Goal: Task Accomplishment & Management: Manage account settings

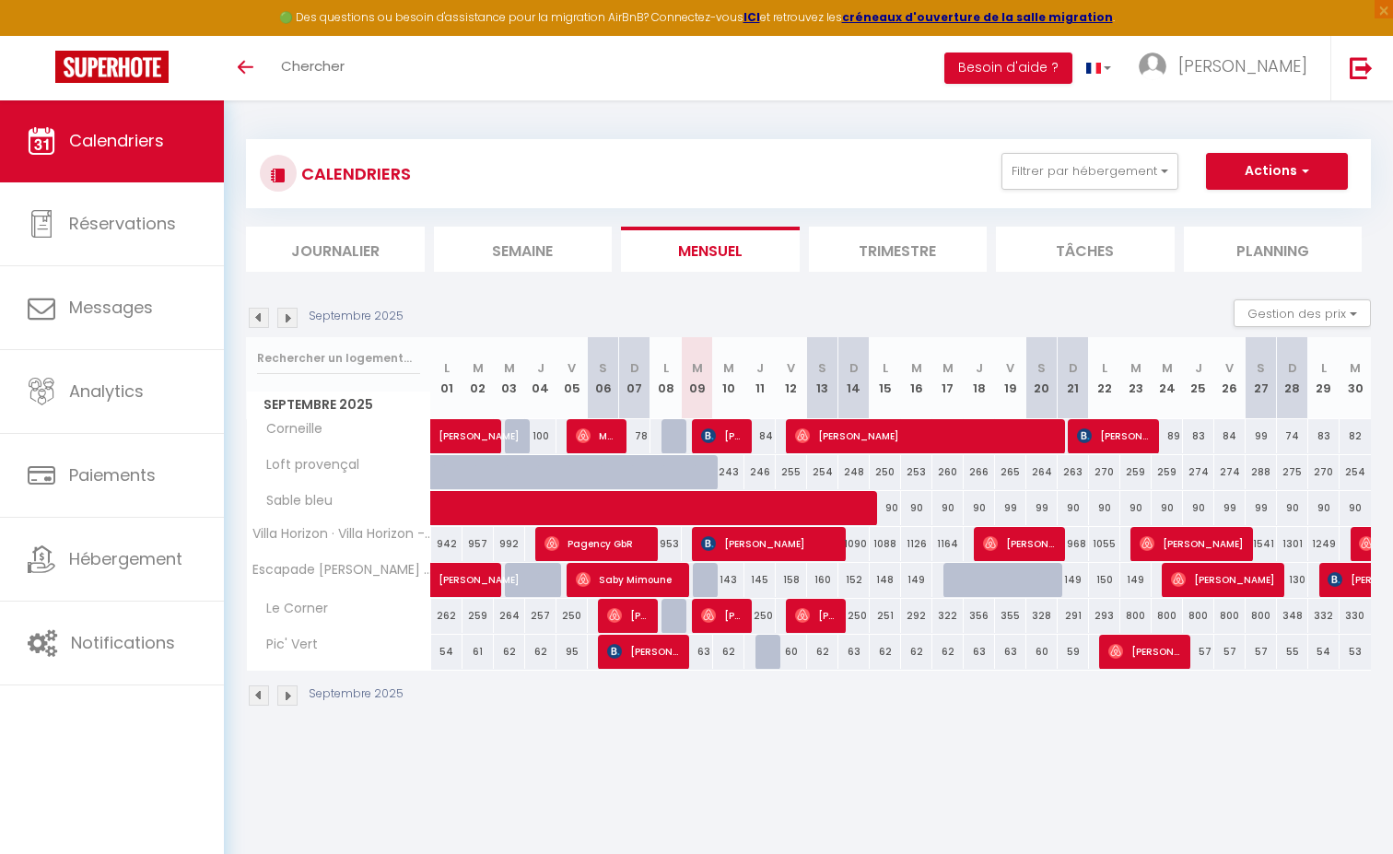
scroll to position [7, 0]
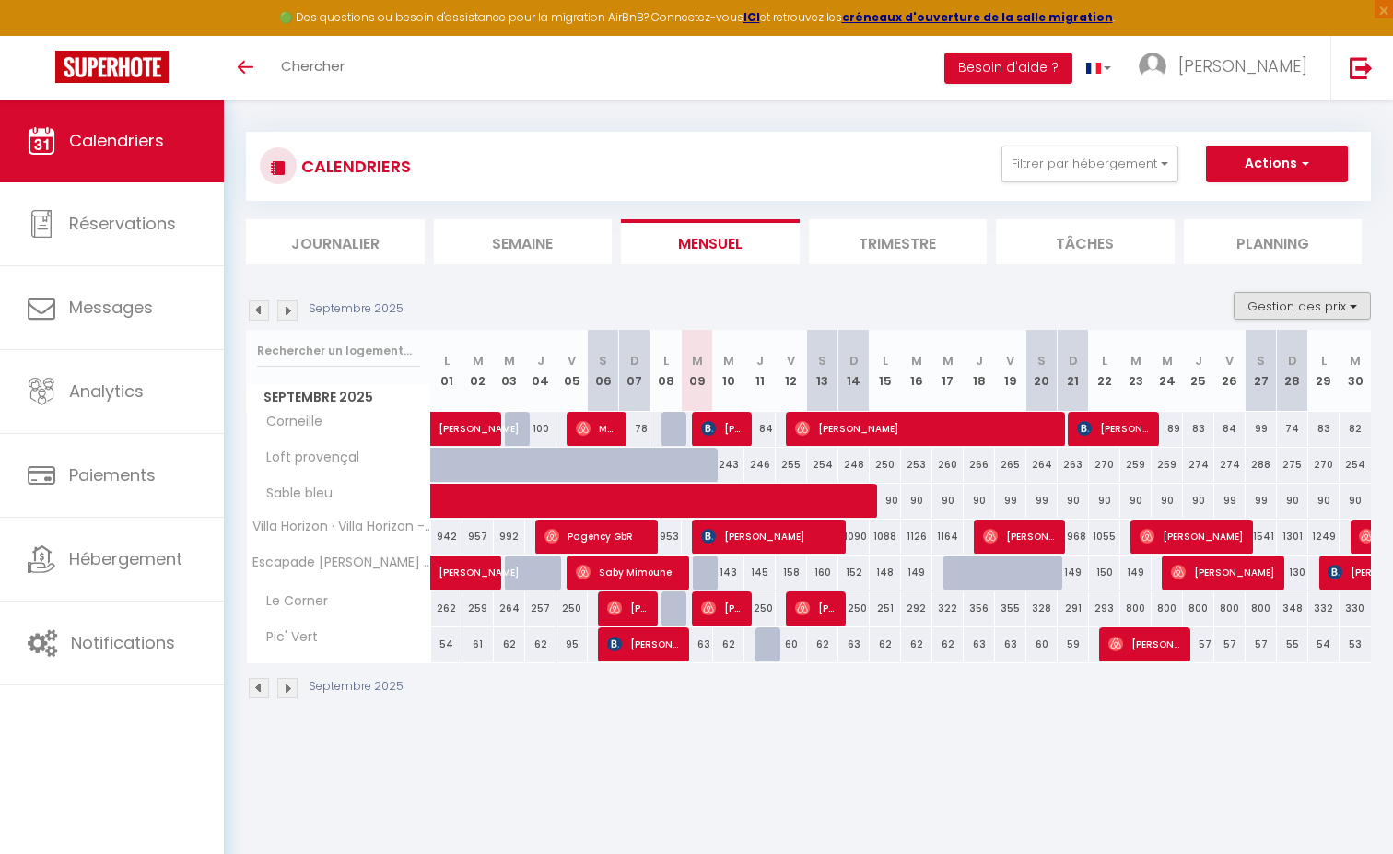
click at [1280, 305] on button "Gestion des prix" at bounding box center [1301, 306] width 137 height 28
click at [1286, 360] on input "Nb Nuits minimum" at bounding box center [1287, 363] width 166 height 18
checkbox input "true"
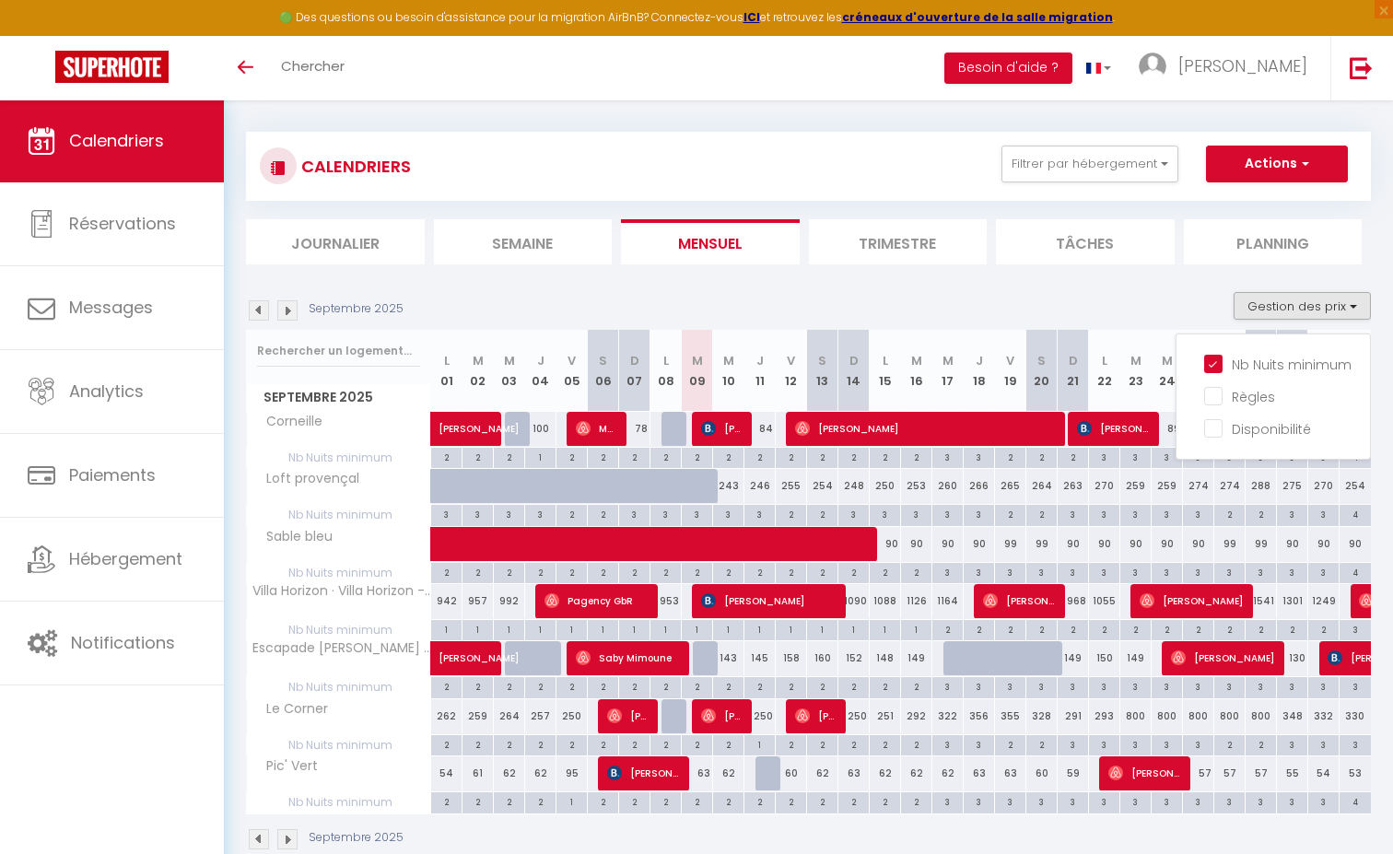
click at [859, 277] on section "Septembre 2025 Gestion des prix Nb Nuits minimum Règles Disponibilité Septembre…" at bounding box center [808, 571] width 1125 height 595
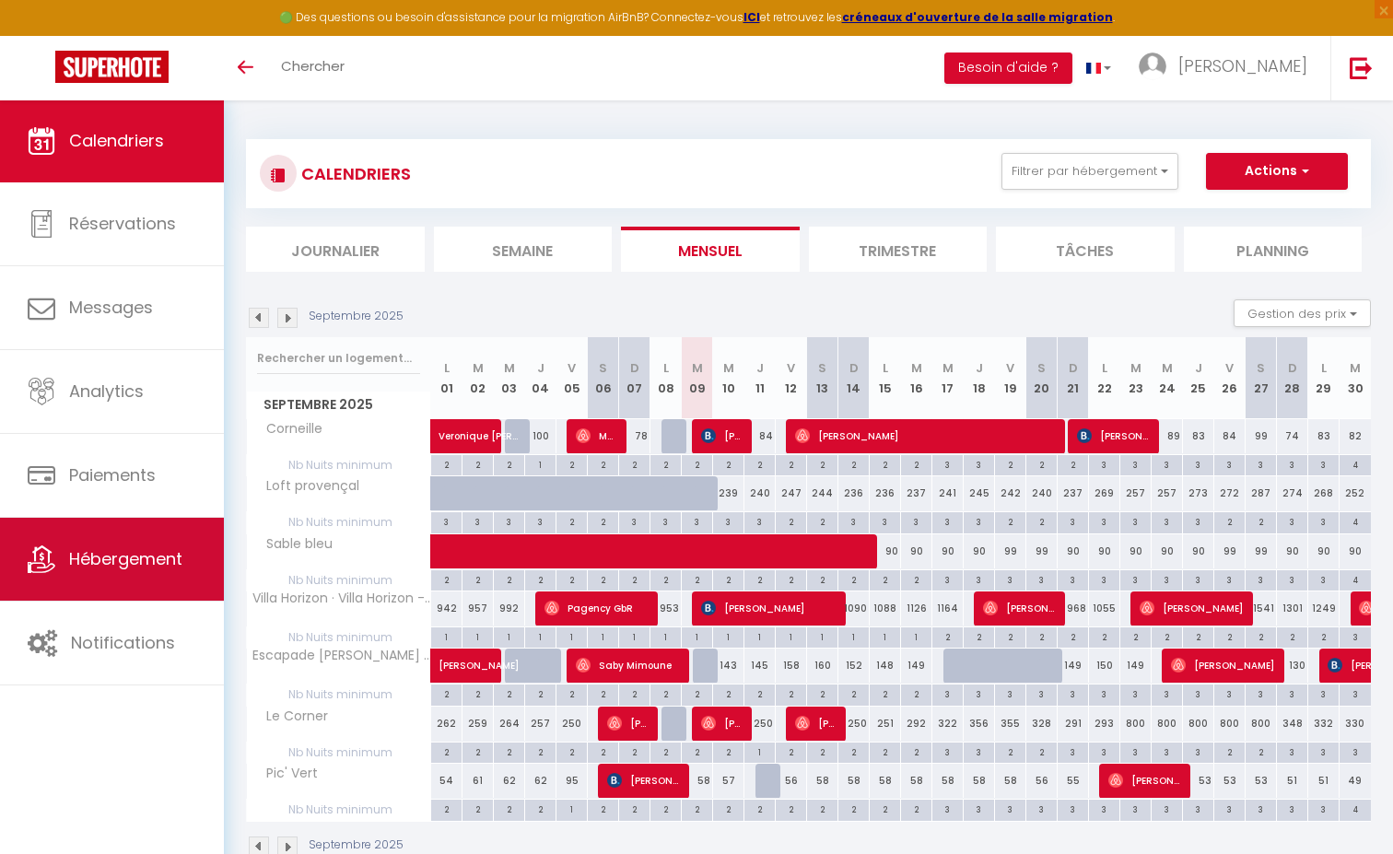
click at [72, 544] on link "Hébergement" at bounding box center [112, 559] width 224 height 83
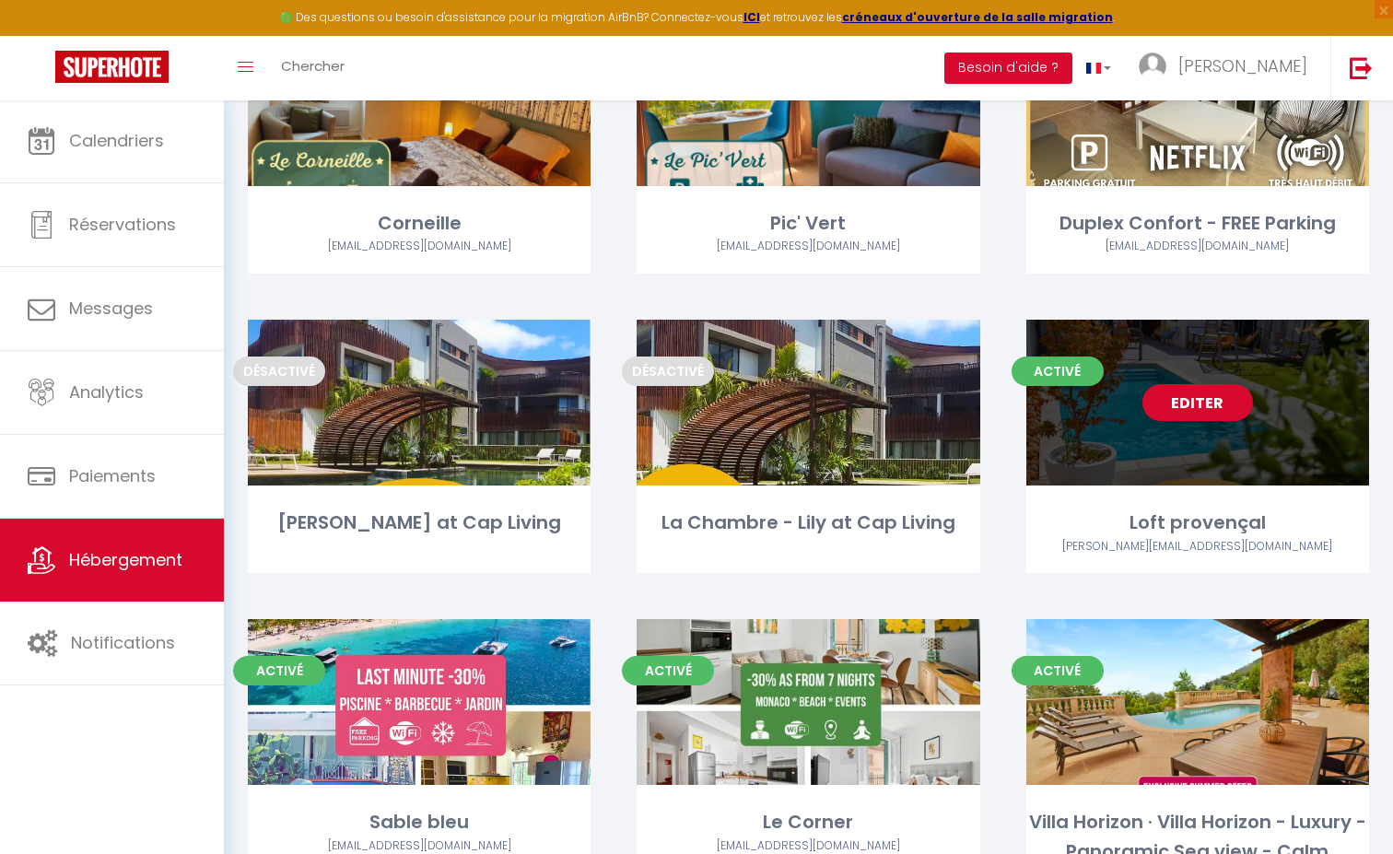
scroll to position [191, 0]
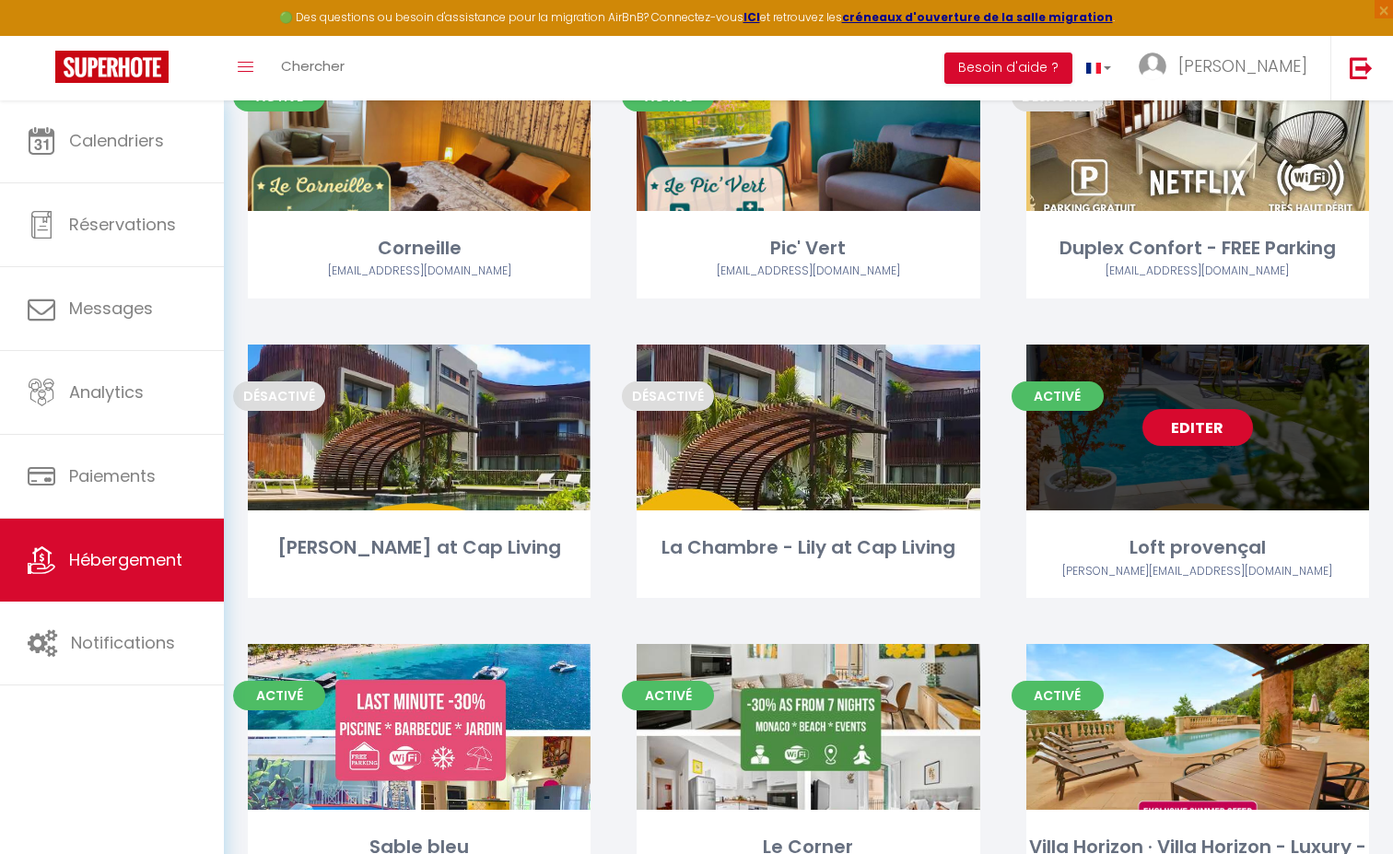
click at [1183, 426] on link "Editer" at bounding box center [1197, 427] width 111 height 37
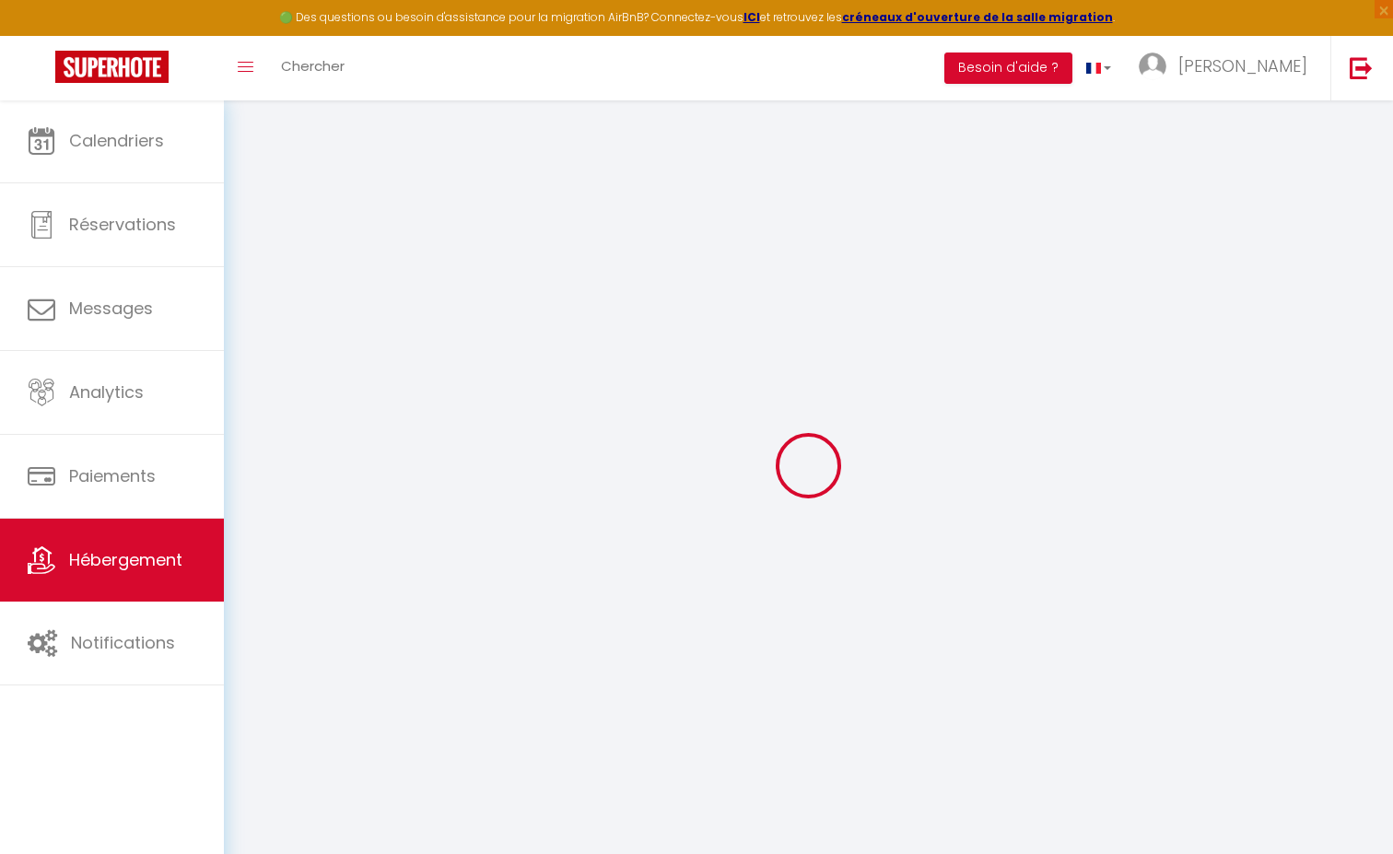
select select "+ 40 %"
select select "+ 54 %"
select select
checkbox input "false"
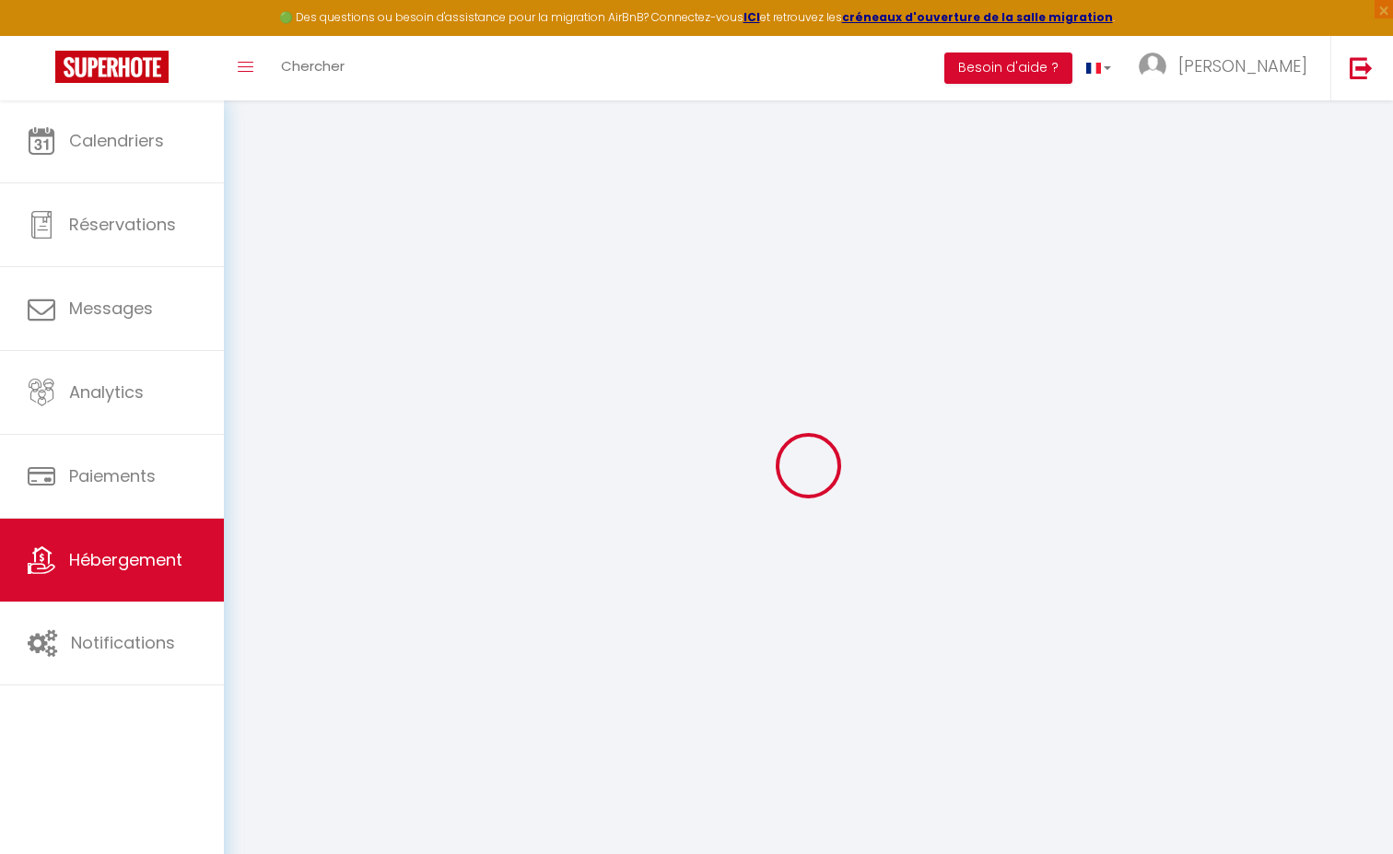
checkbox input "false"
select select "16:00"
select select
select select "11:00"
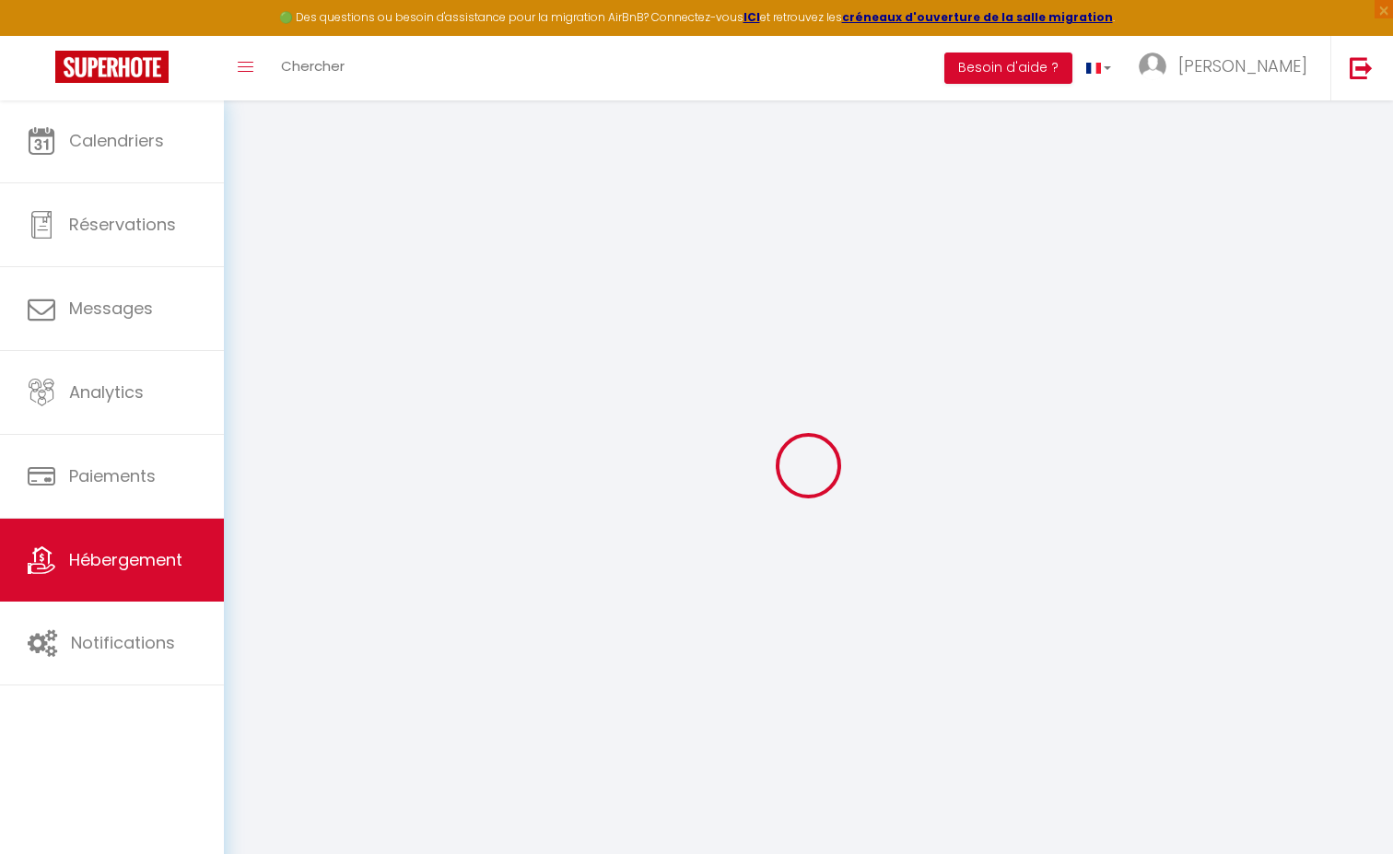
select select "30"
select select "120"
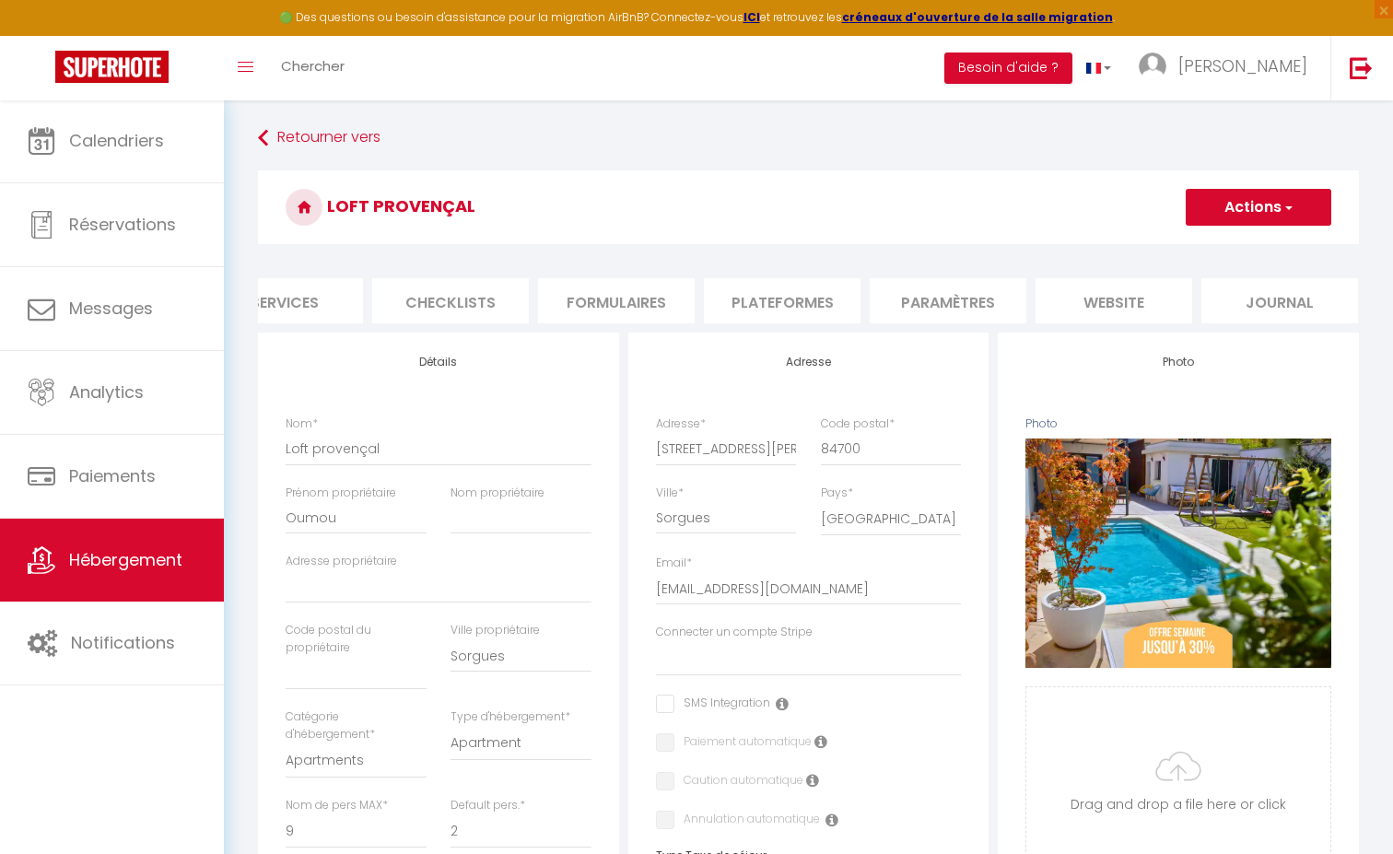
scroll to position [0, 548]
click at [804, 294] on li "Plateformes" at bounding box center [783, 300] width 157 height 45
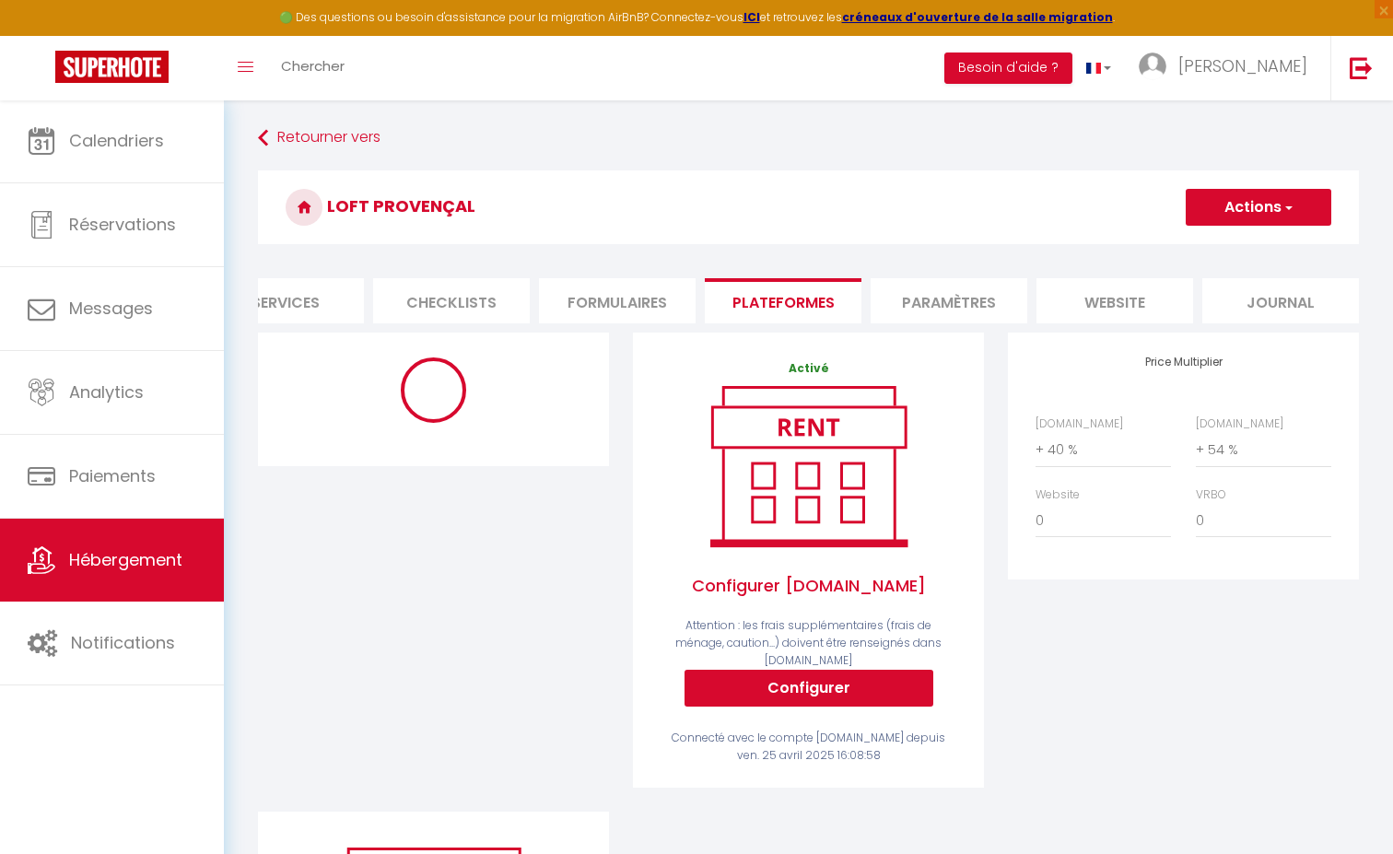
select select "-1"
select select "well_reviewed_guests"
select select "EUR"
select select "11142-33163328"
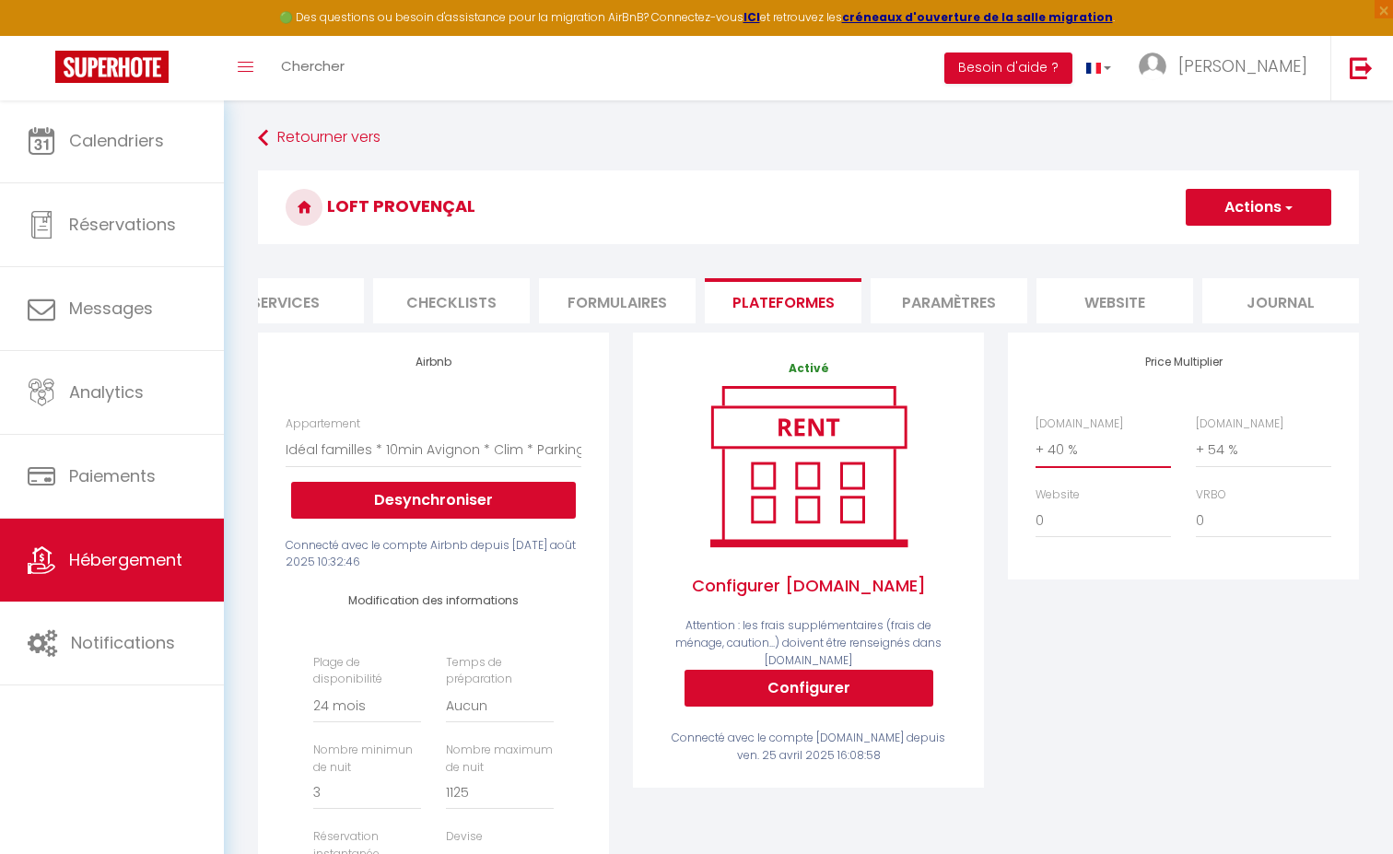
select select "+ 30 %"
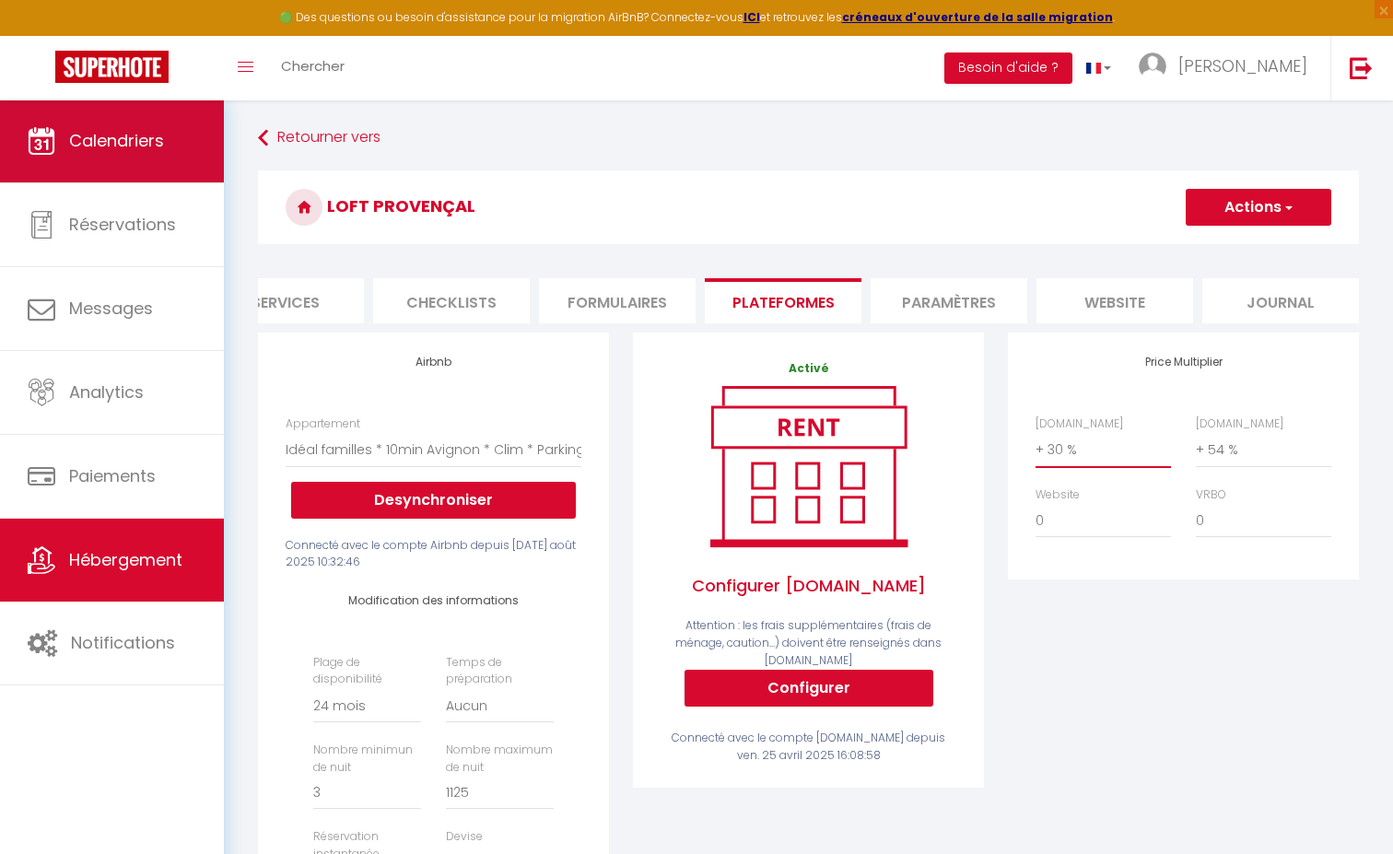
click at [173, 158] on link "Calendriers" at bounding box center [112, 140] width 224 height 83
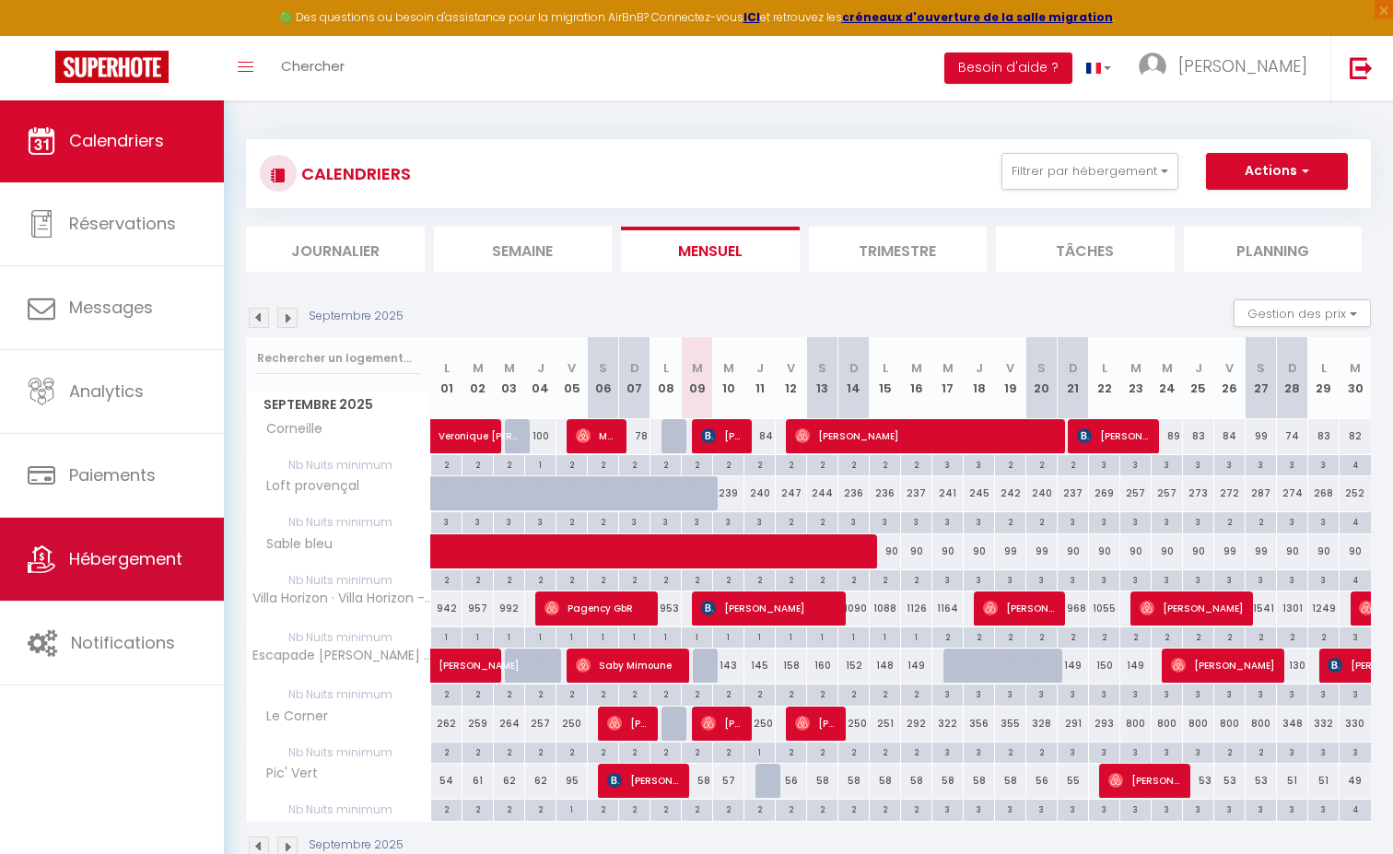
click at [164, 551] on span "Hébergement" at bounding box center [125, 558] width 113 height 23
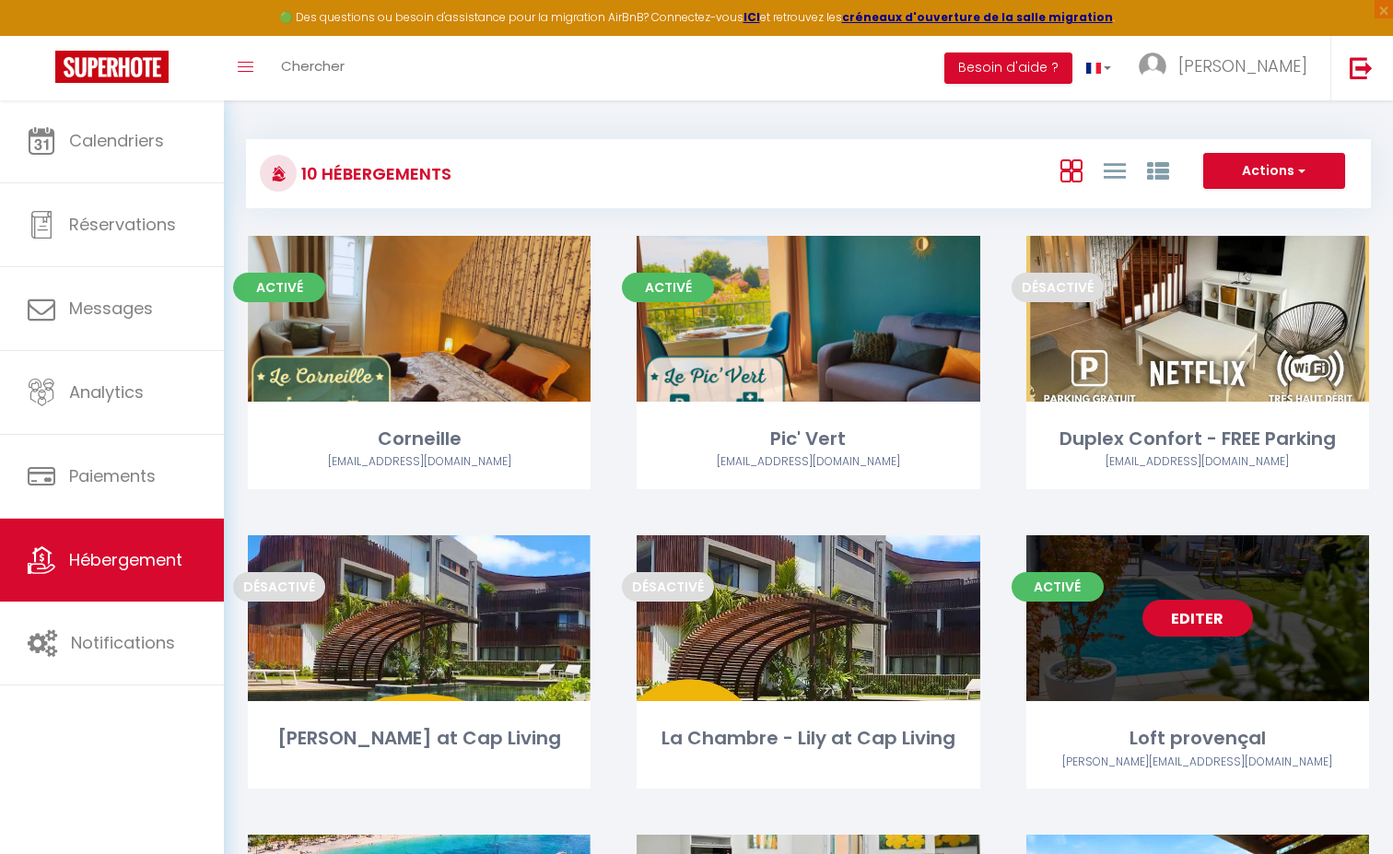
click at [1208, 621] on link "Editer" at bounding box center [1197, 618] width 111 height 37
select select "3"
select select "2"
select select "1"
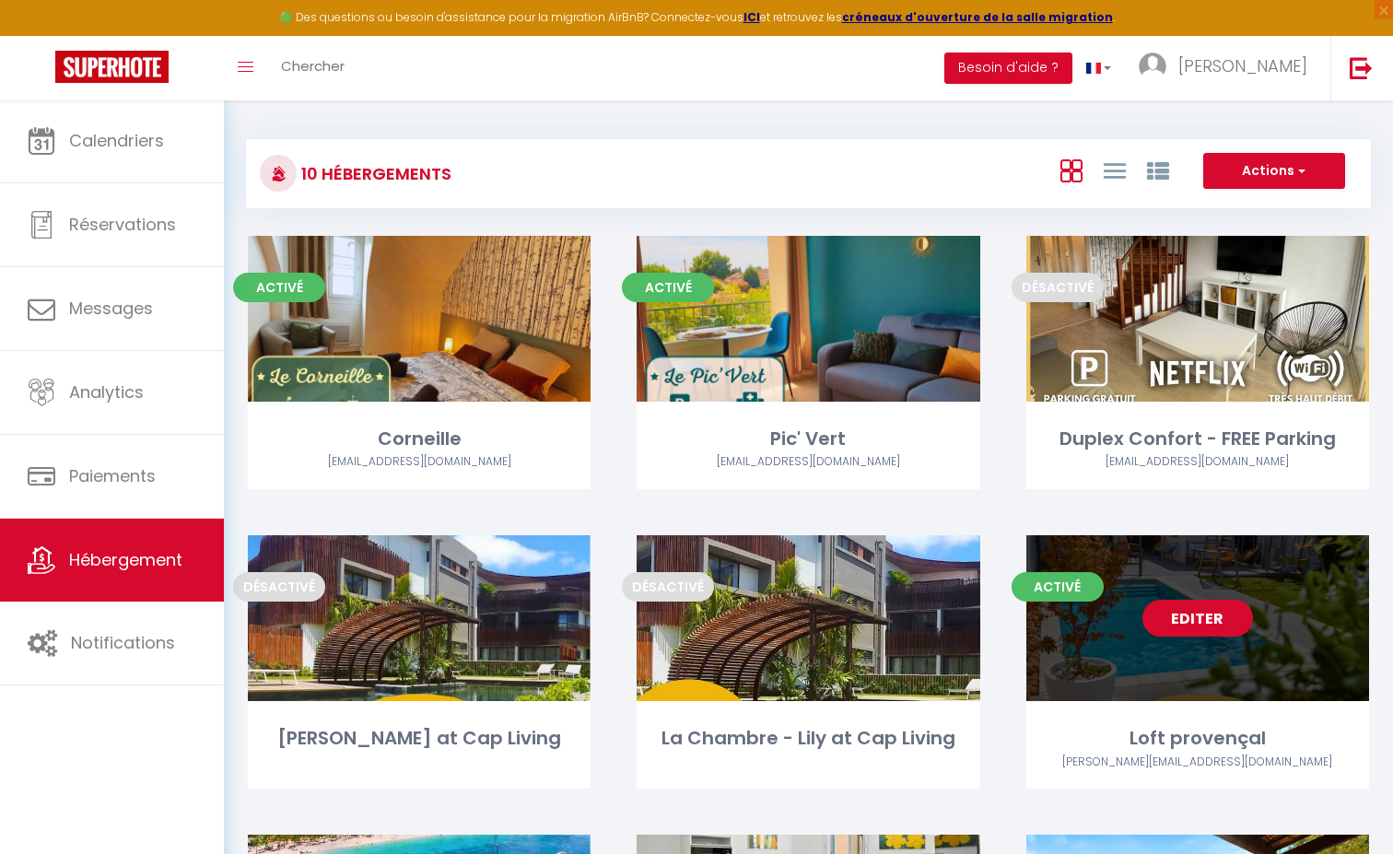
select select
select select "28"
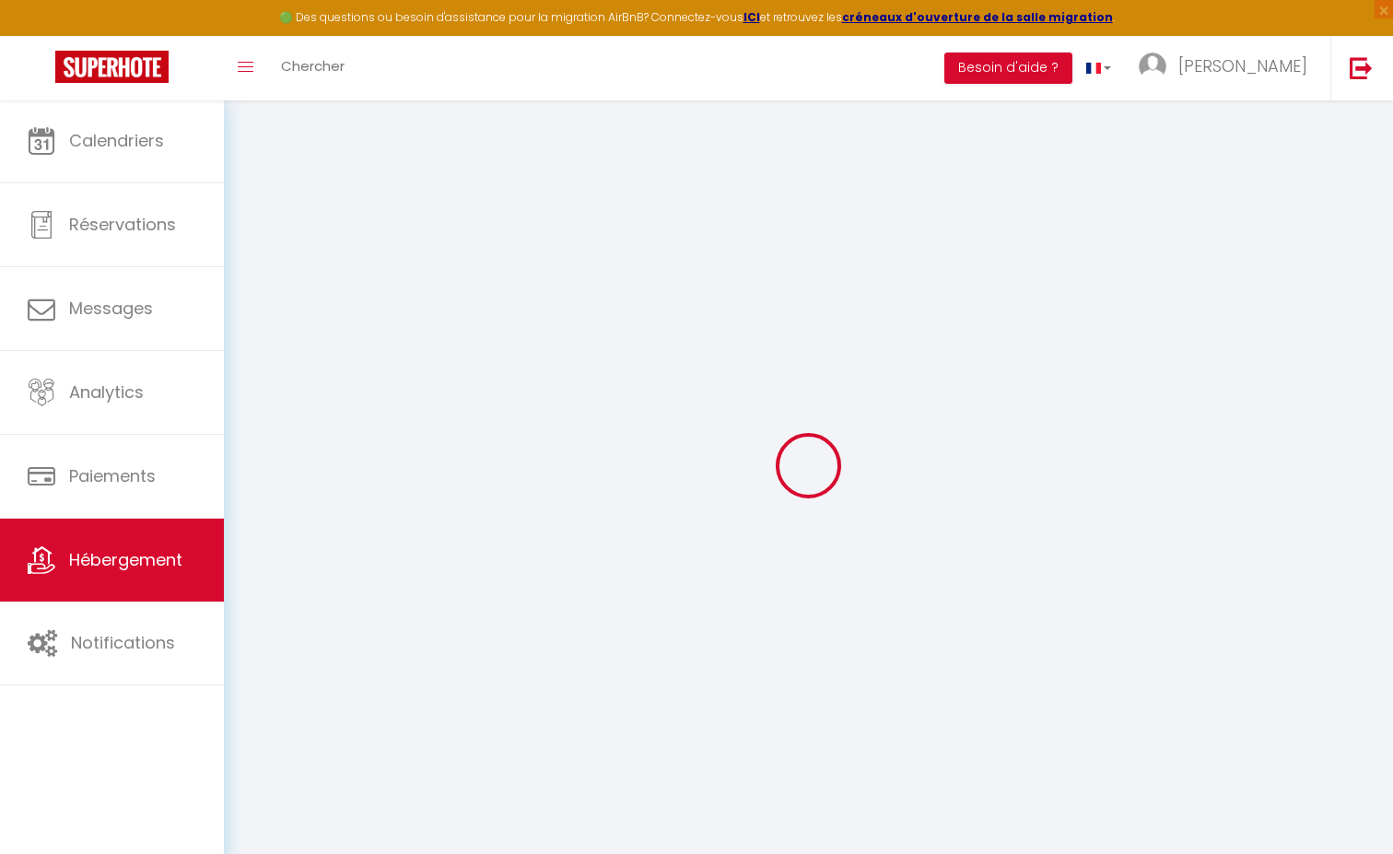
select select
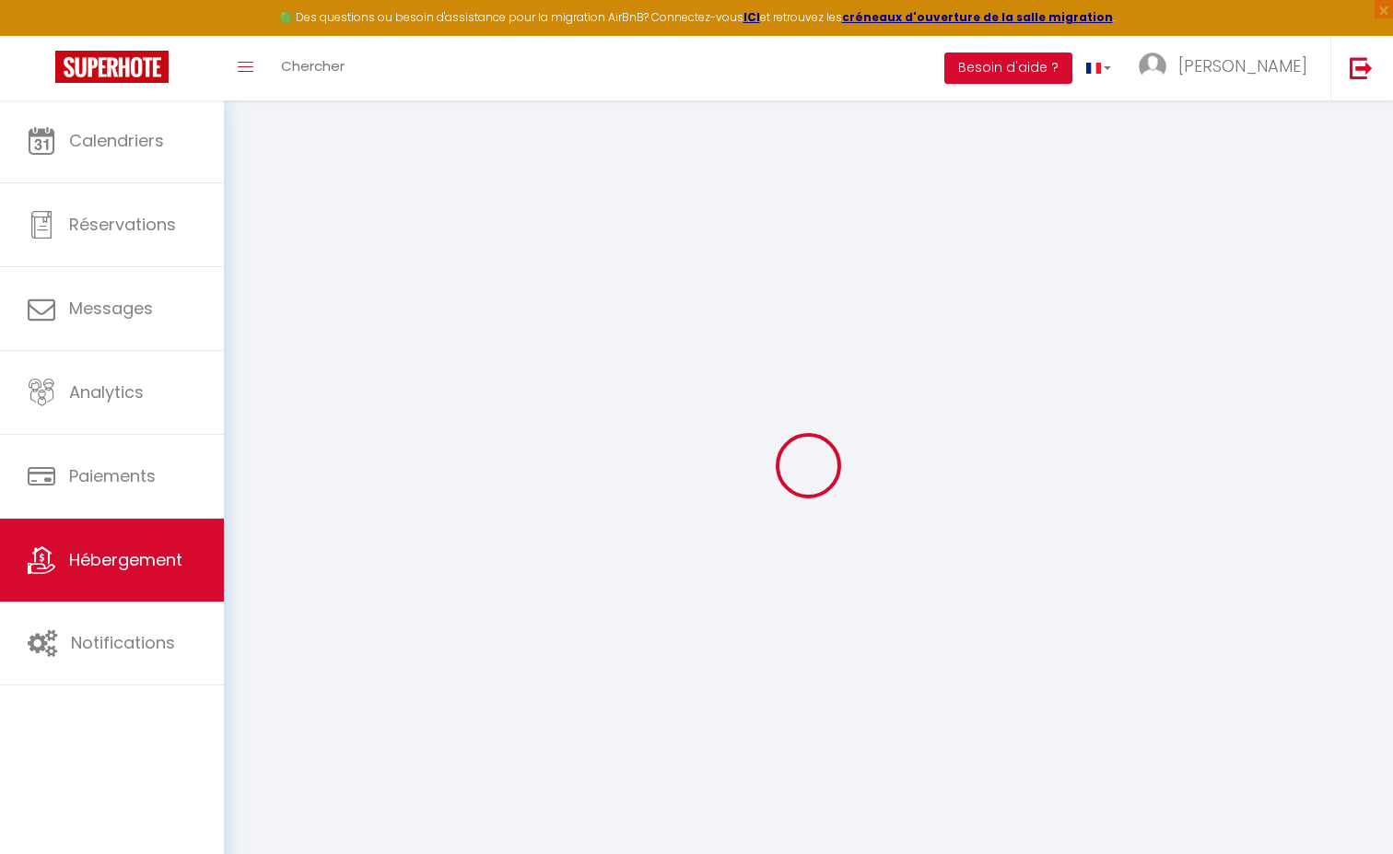
select select
checkbox input "false"
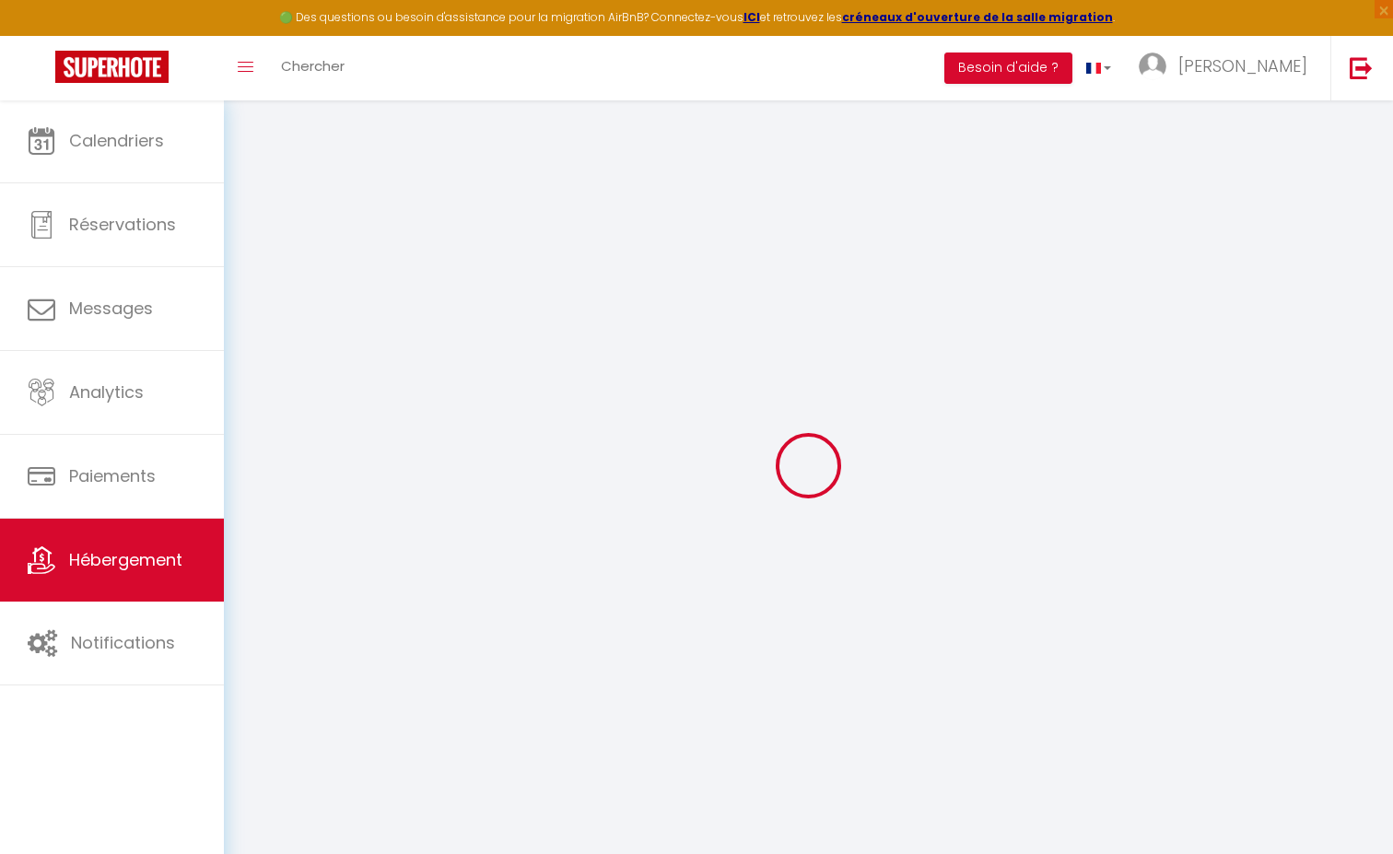
select select
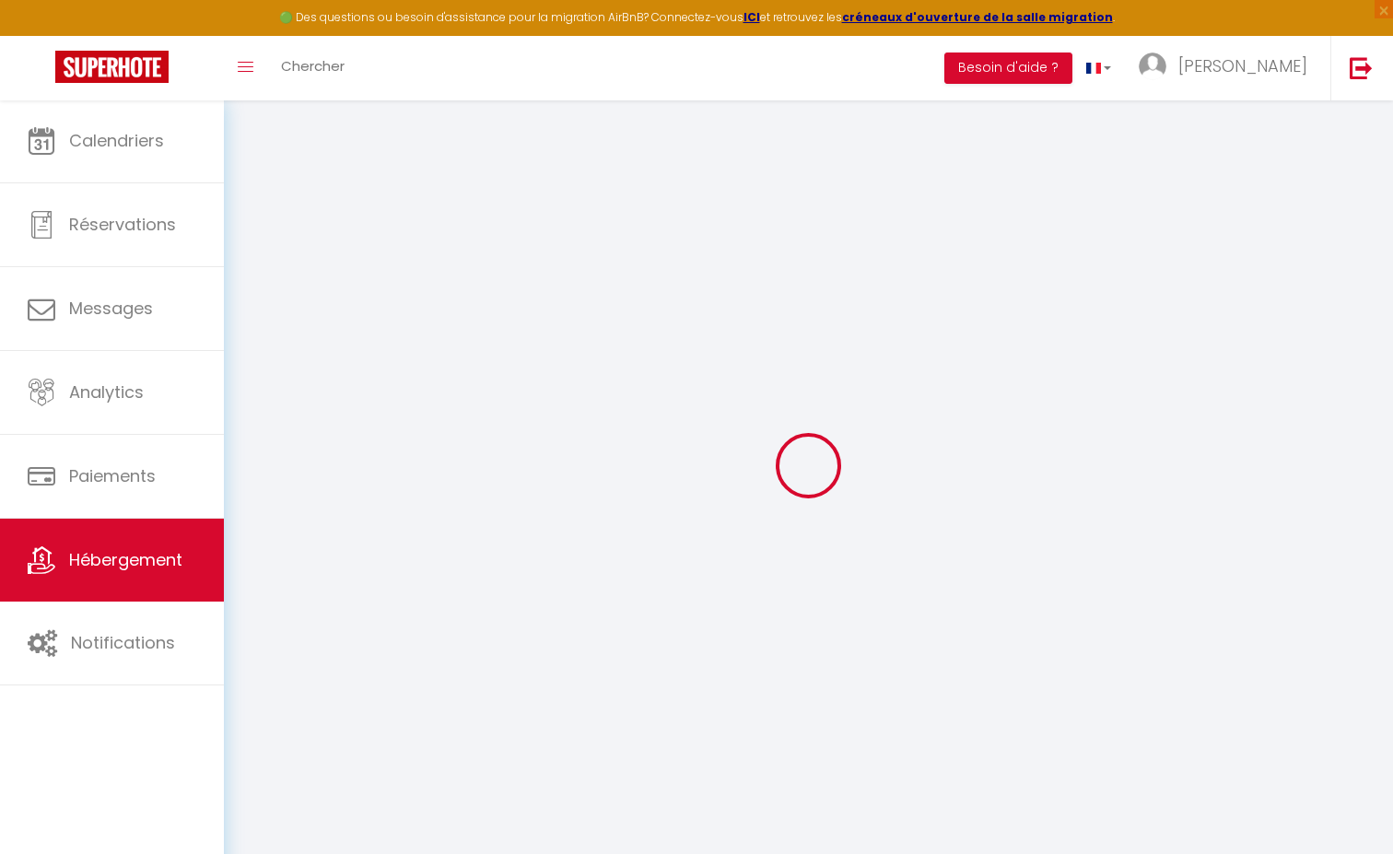
select select
checkbox input "false"
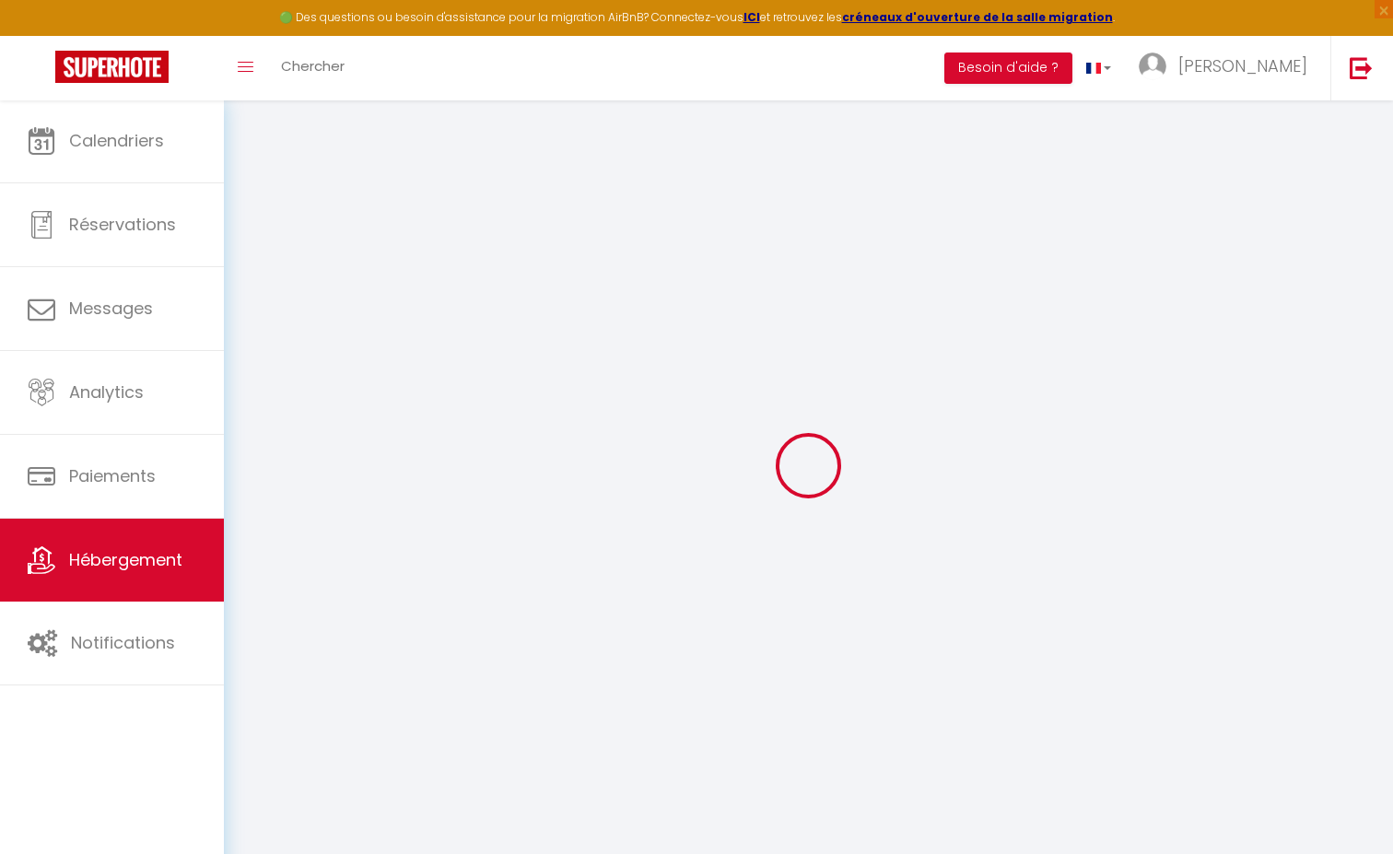
checkbox input "false"
select select
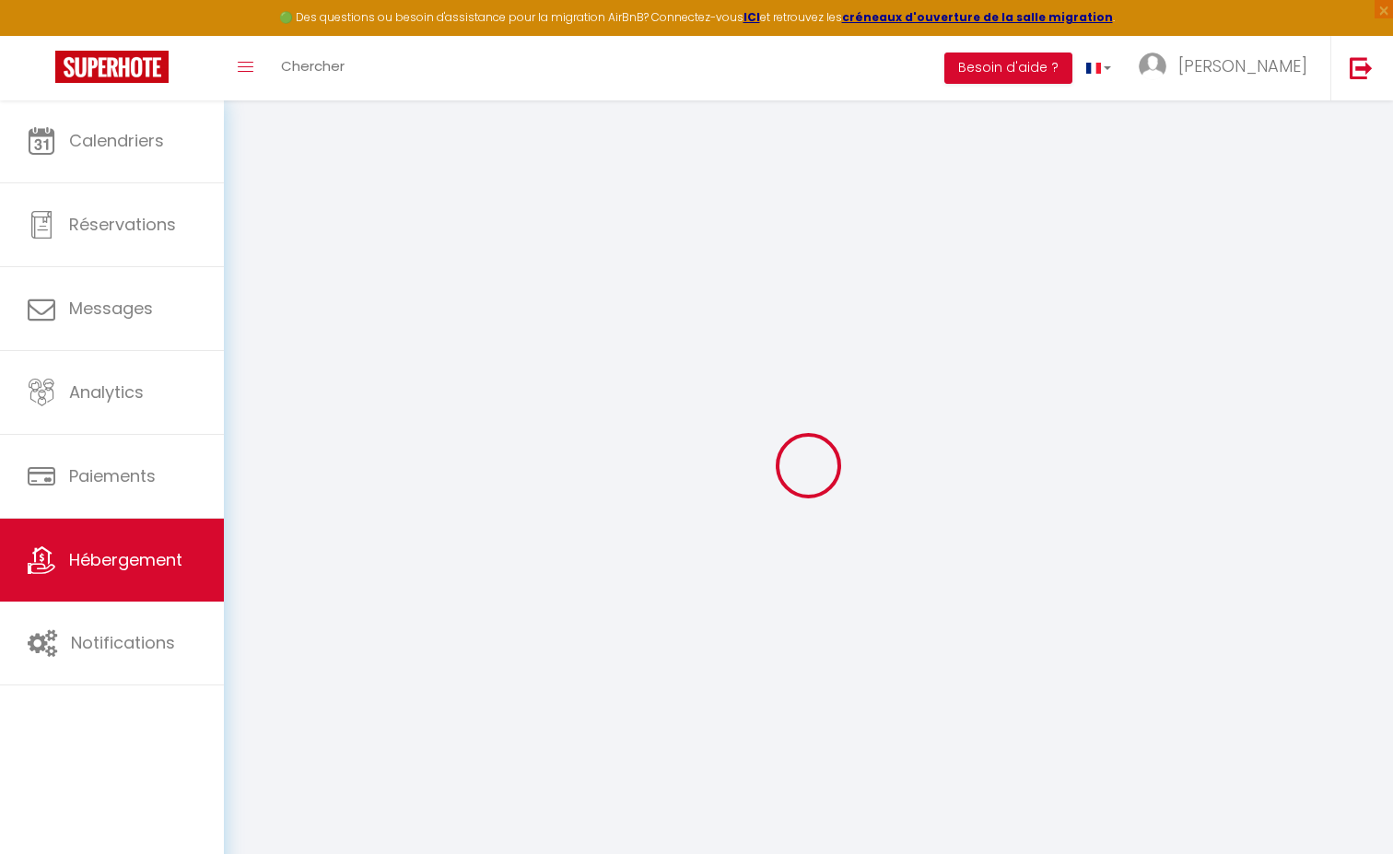
select select
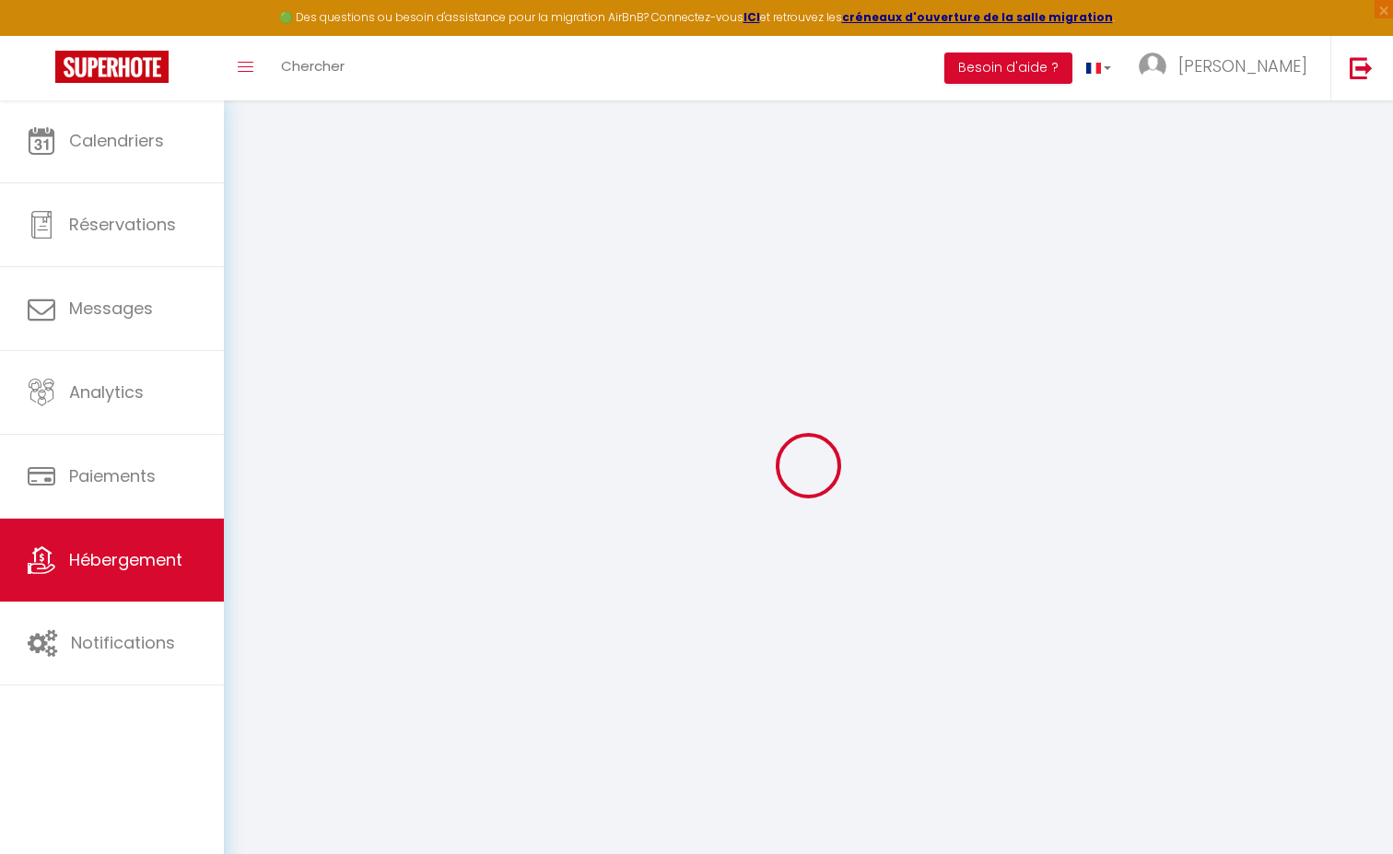
checkbox input "false"
select select
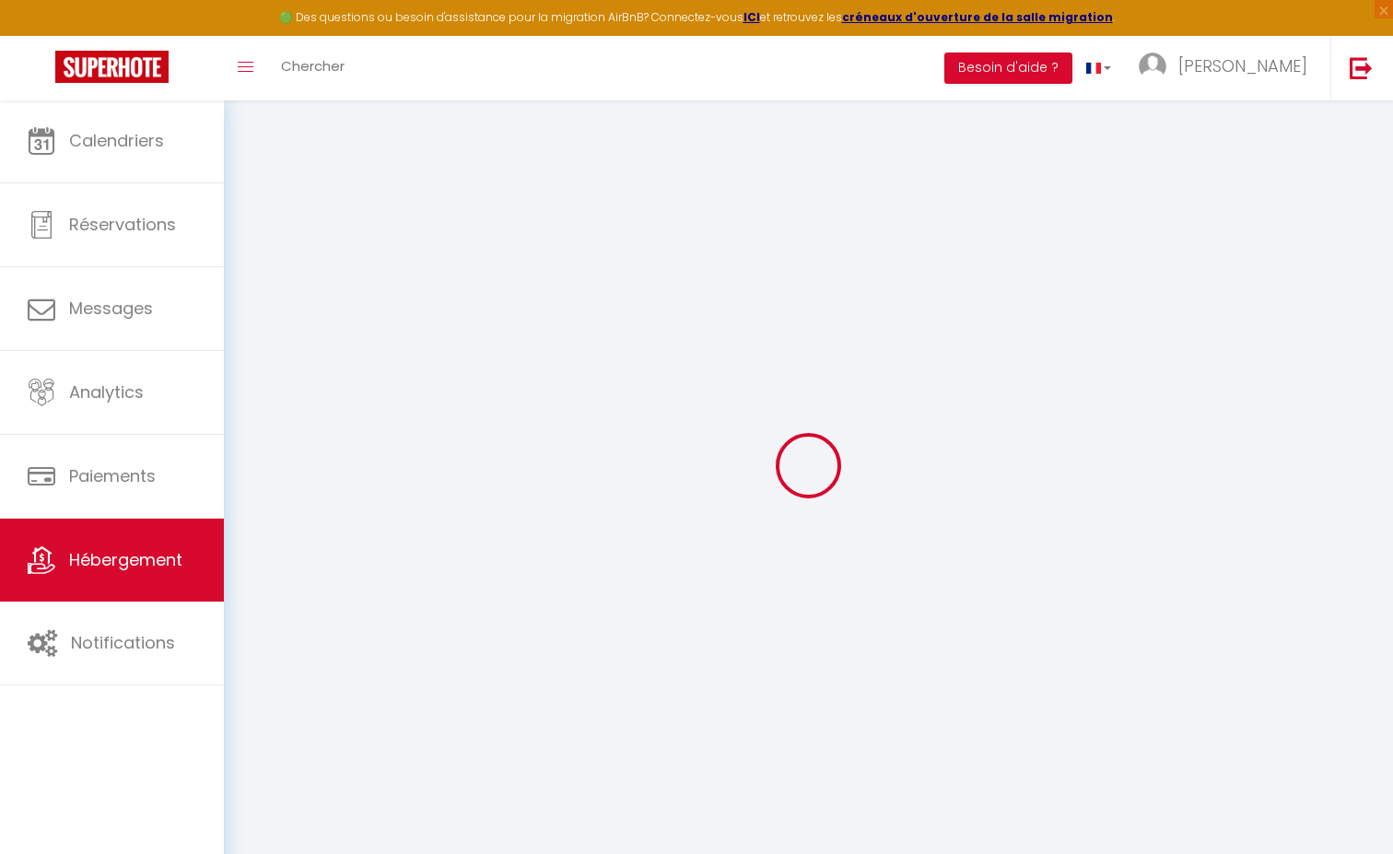
select select
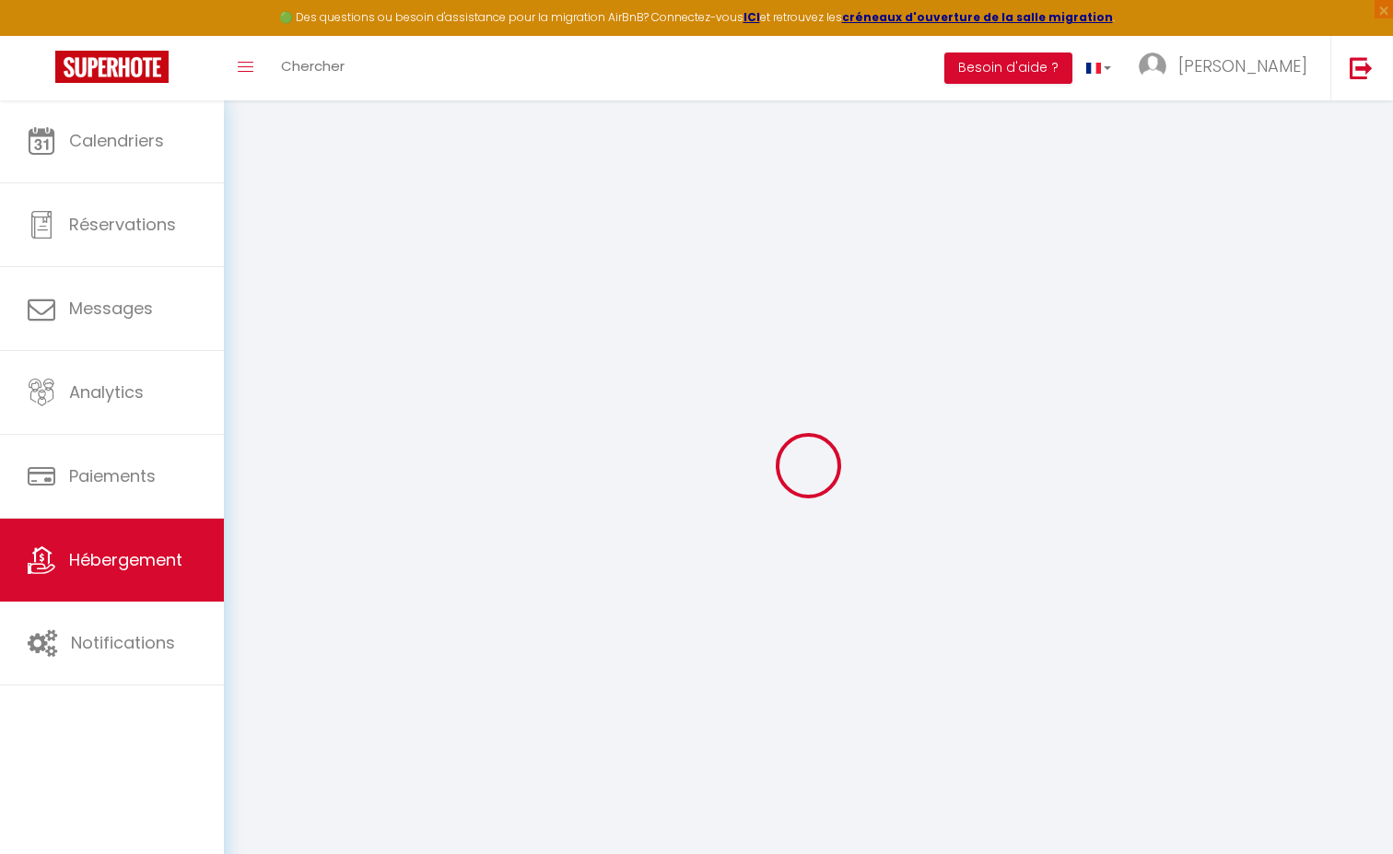
select select
checkbox input "false"
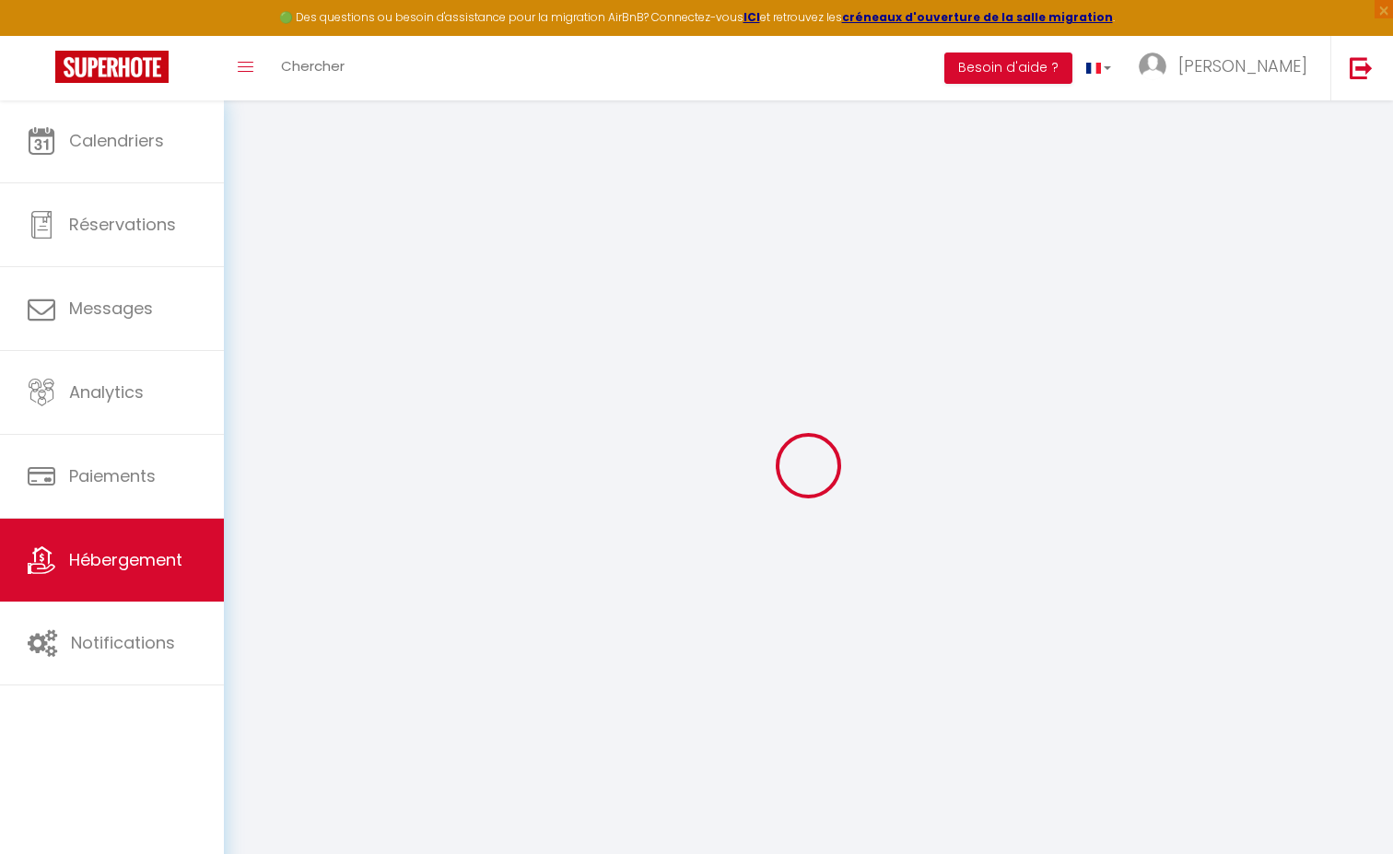
checkbox input "false"
select select
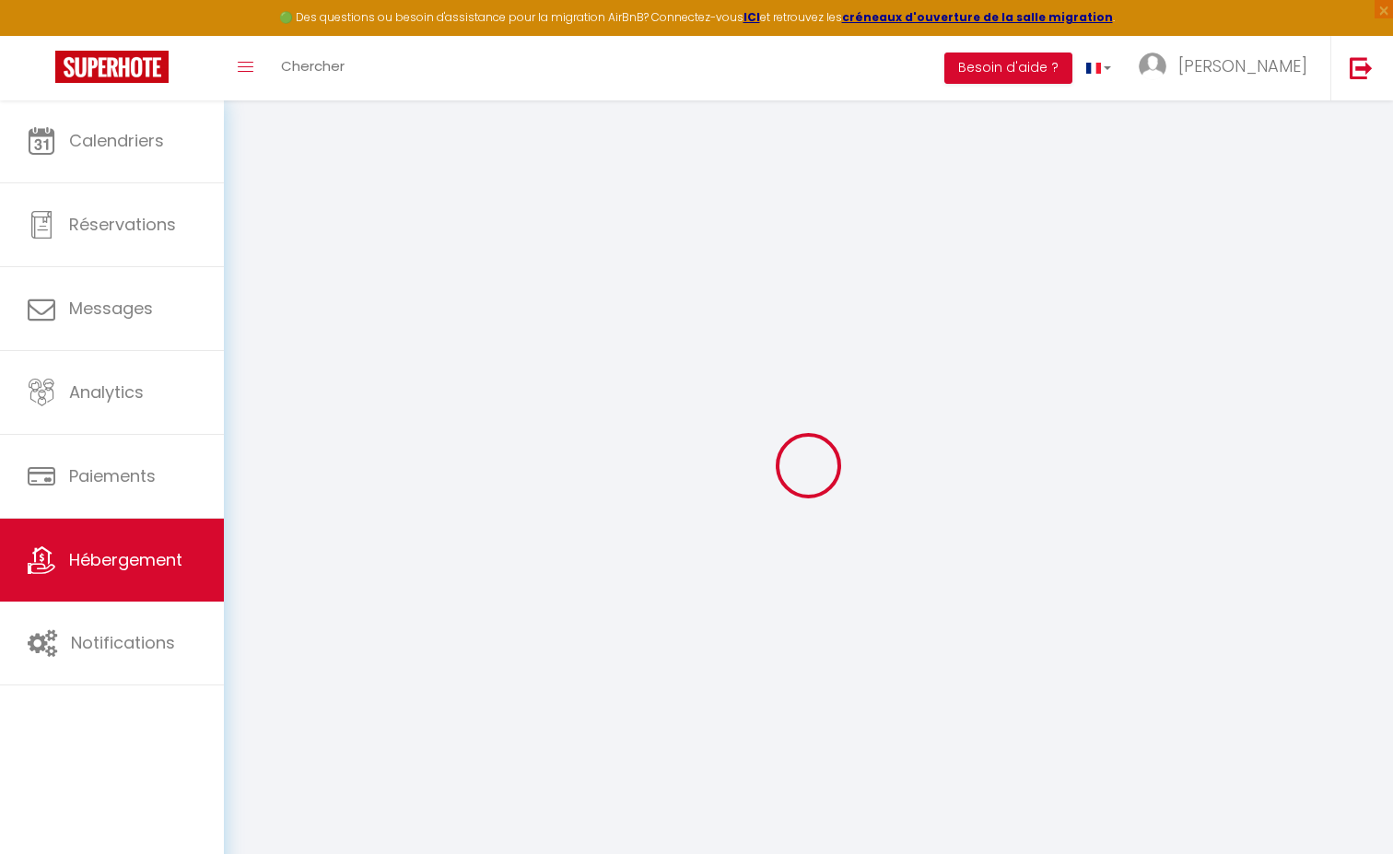
select select
checkbox input "false"
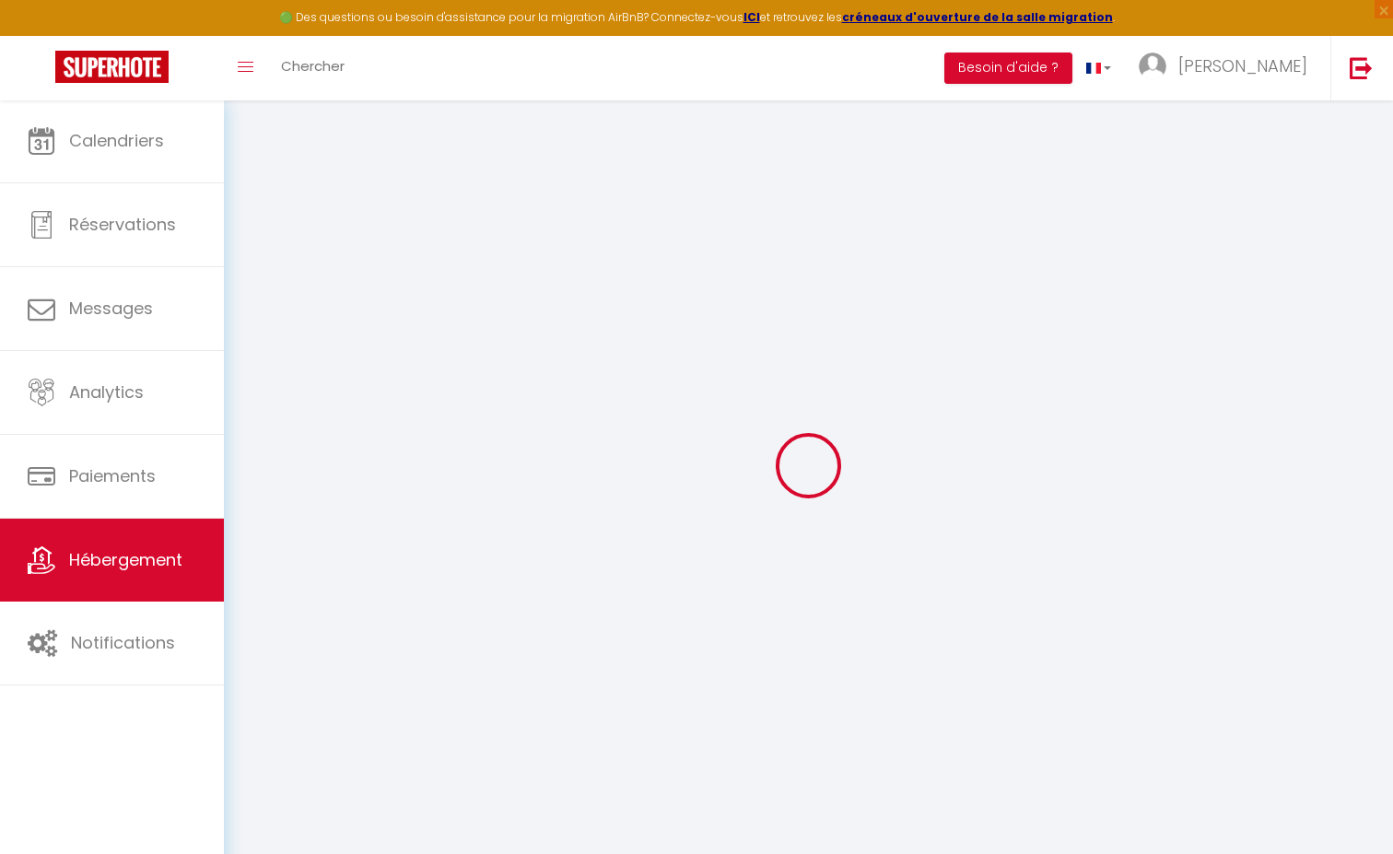
checkbox input "false"
select select
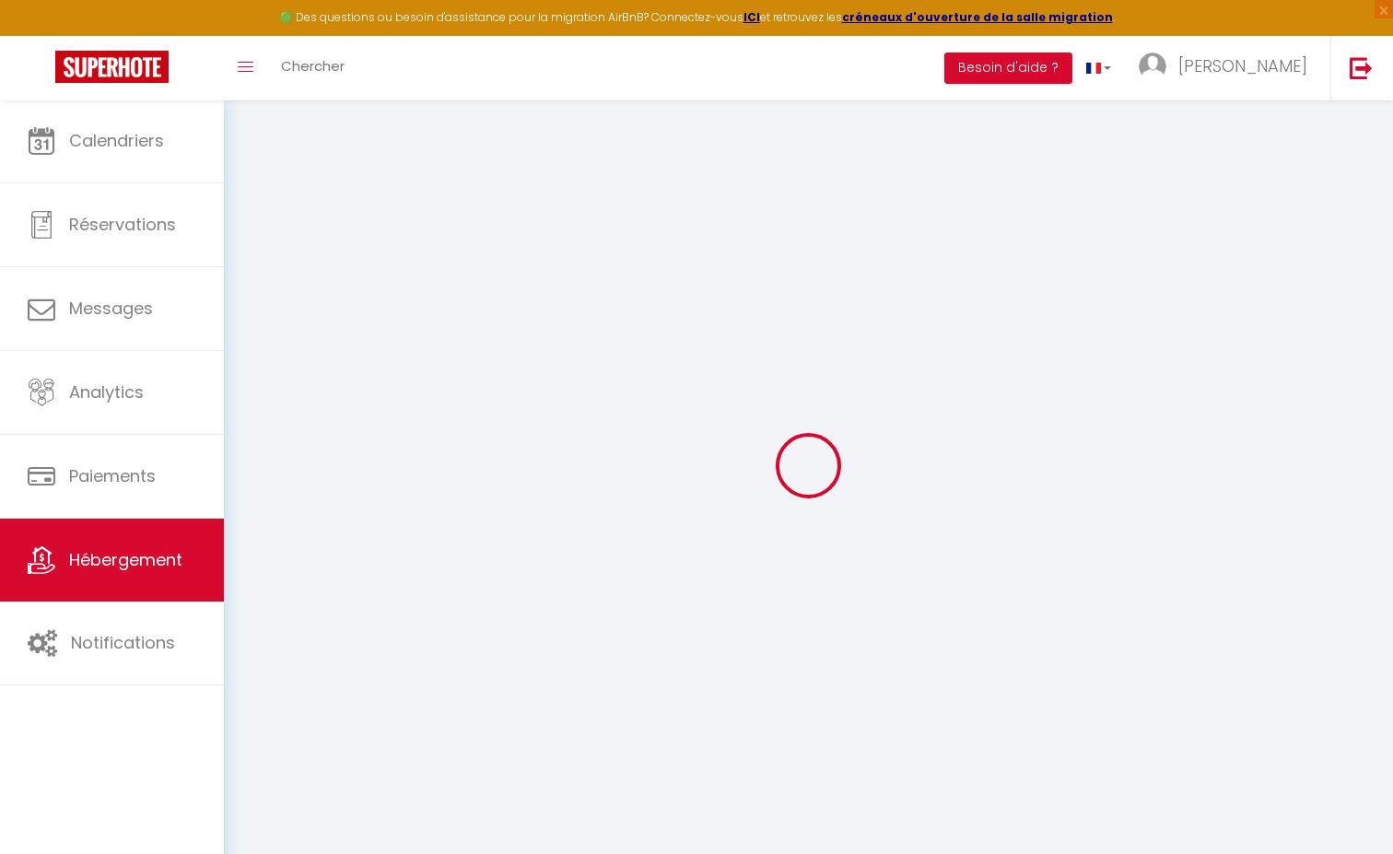
type input "Loft provençal"
type input "Oumou"
type input "Sorgues"
select select "9"
select select "4"
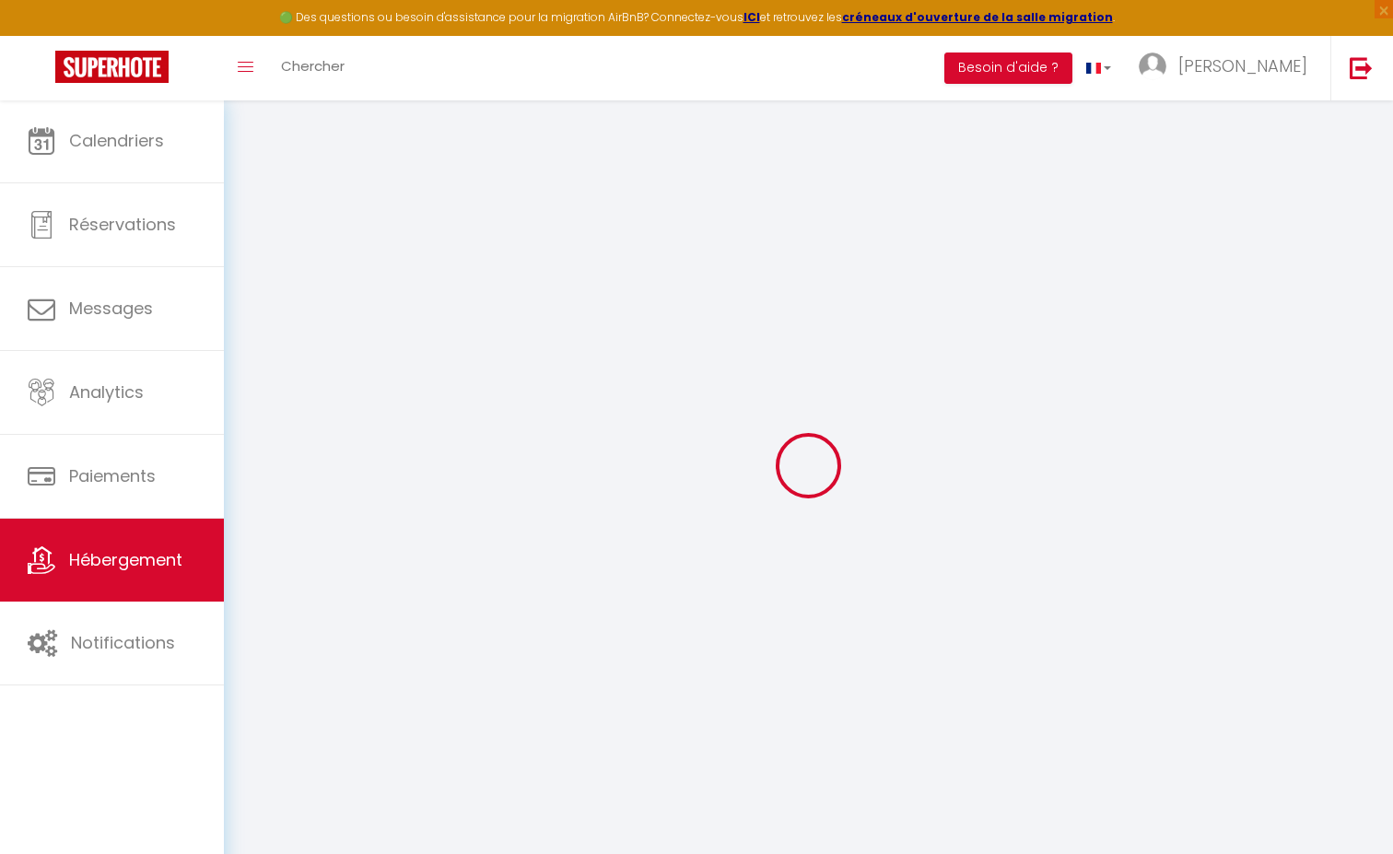
select select "3"
type input "400"
select select
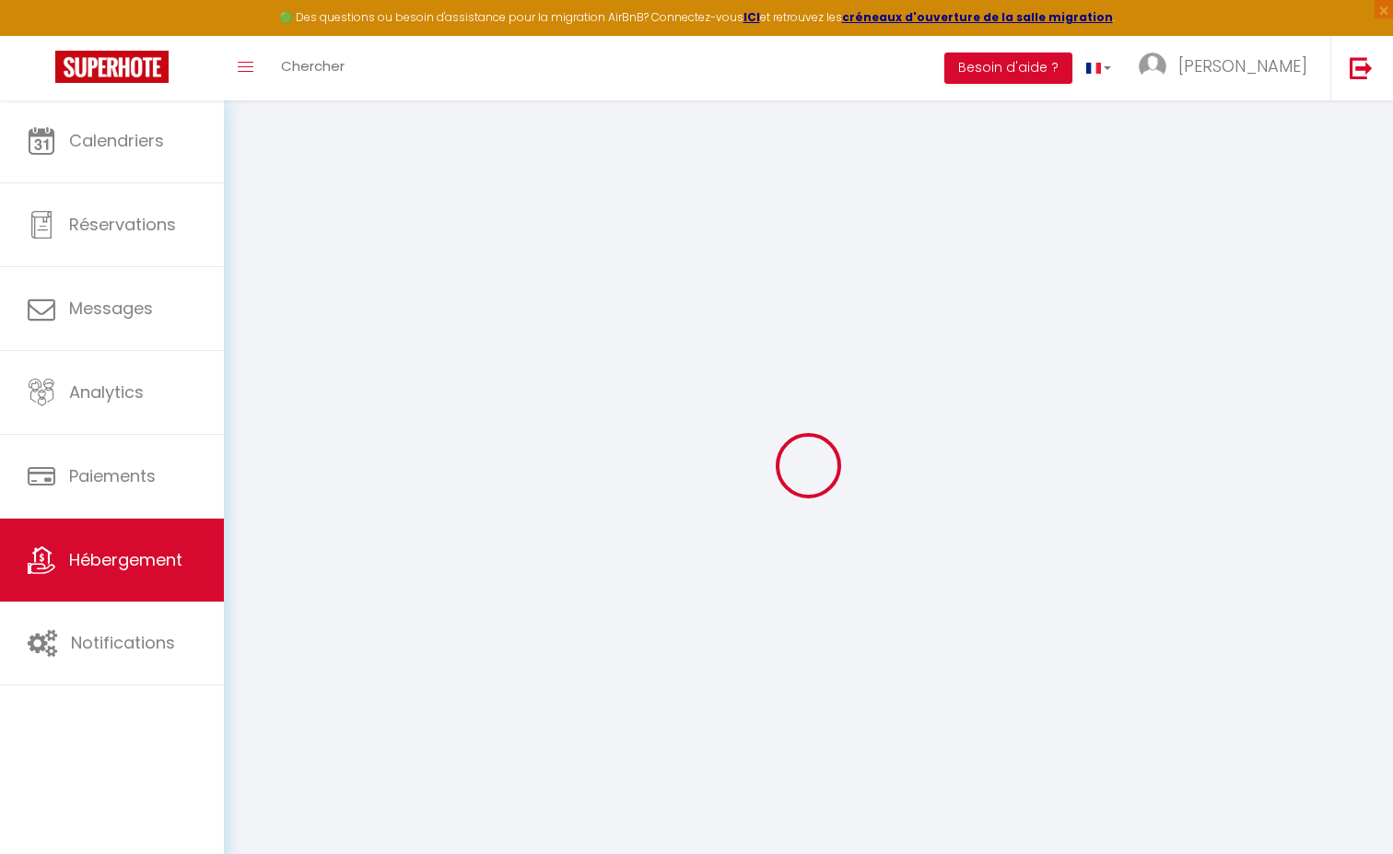
select select
type input "RUE SAINT HUBERT, 143"
type input "84700"
type input "Sorgues"
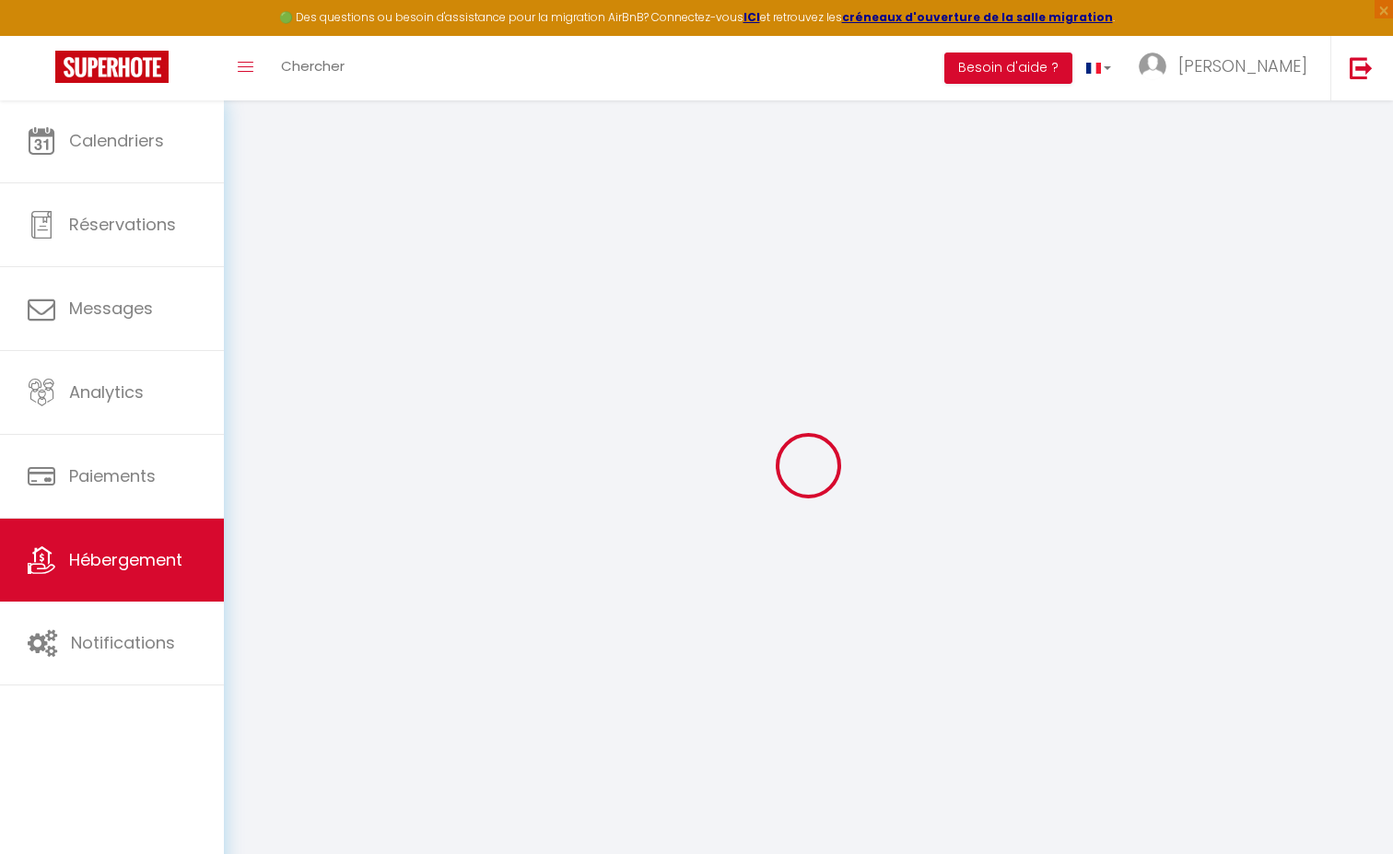
type input "[EMAIL_ADDRESS][DOMAIN_NAME]"
select select
checkbox input "false"
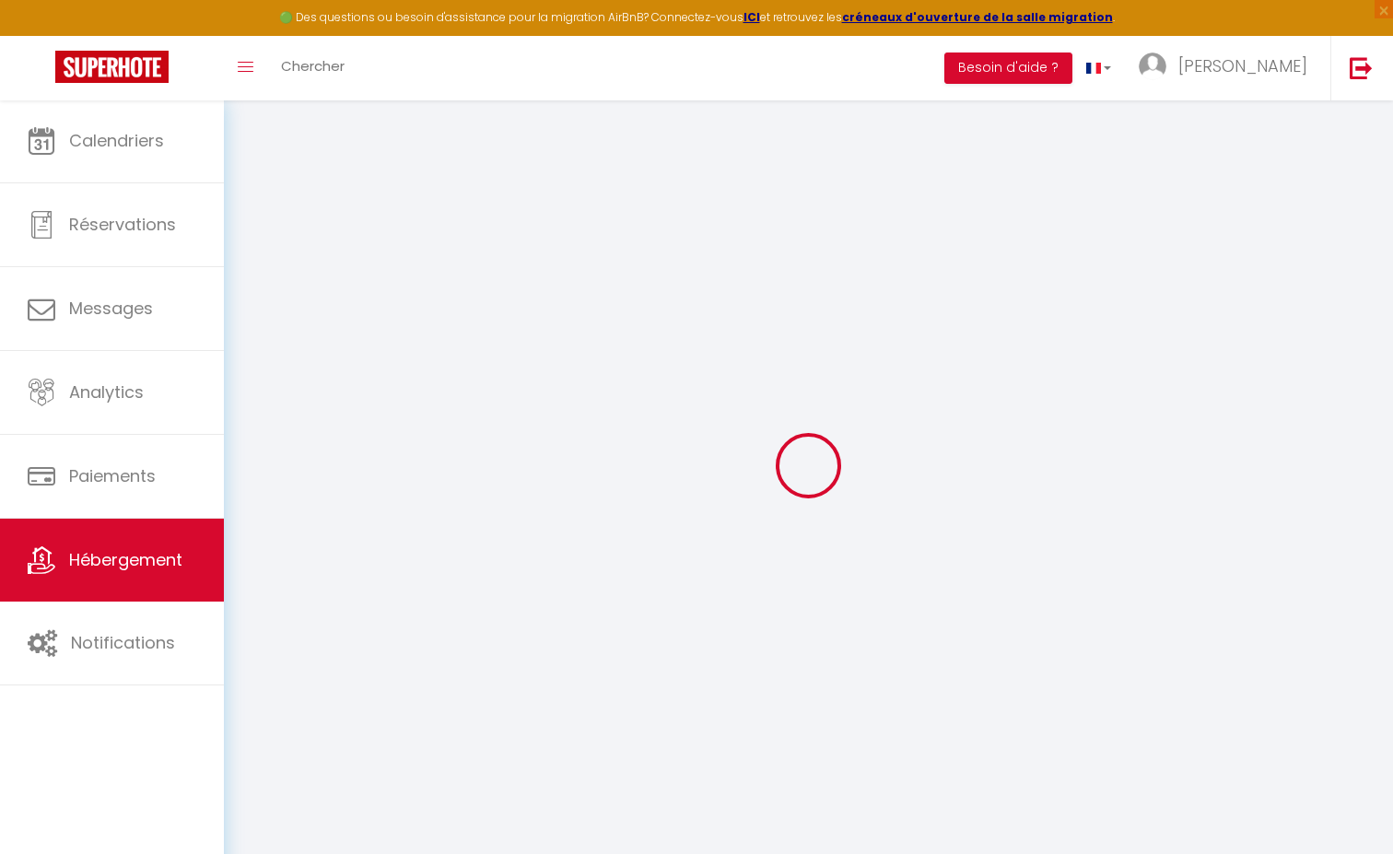
checkbox input "false"
type input "11"
type input "0"
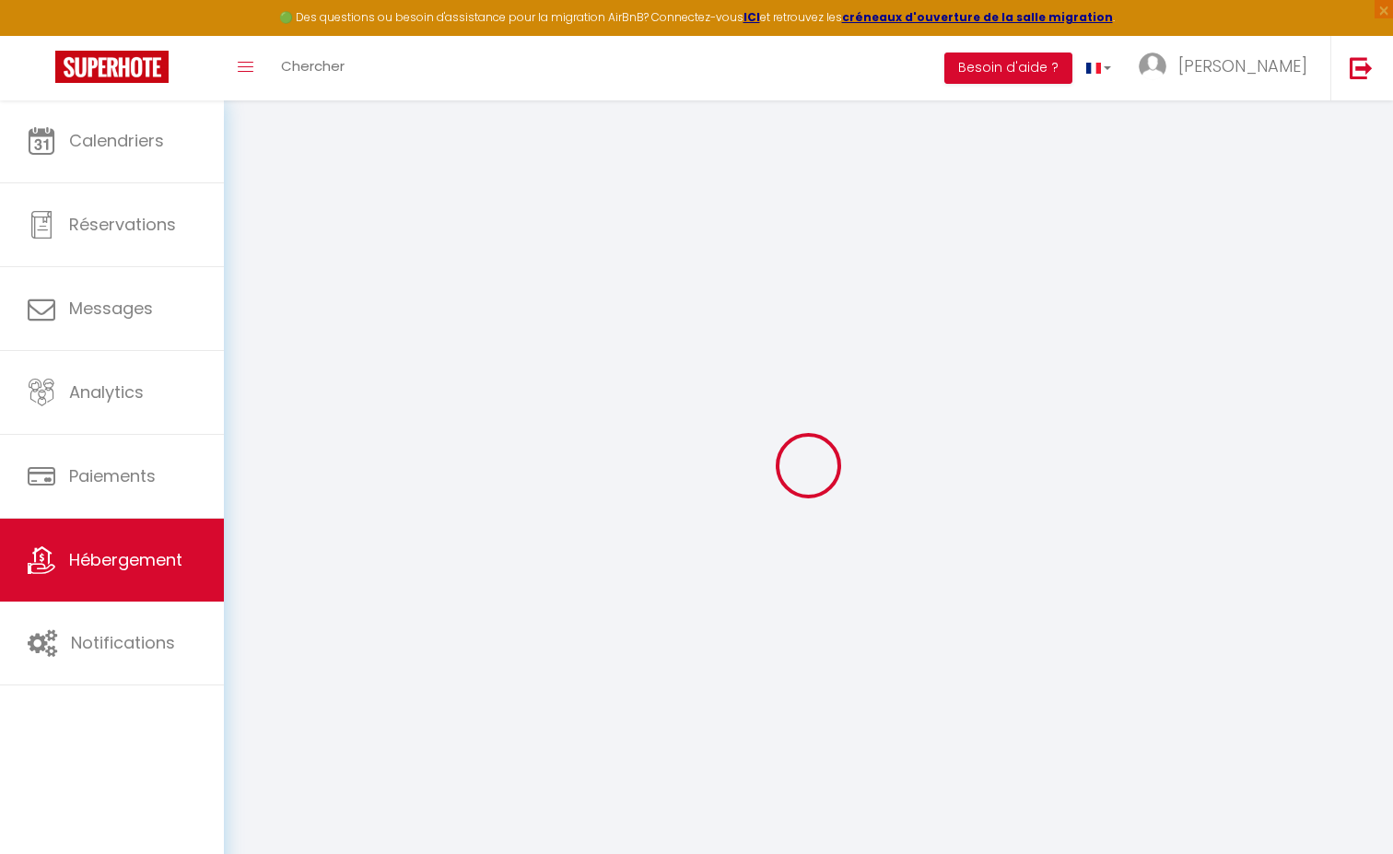
select select
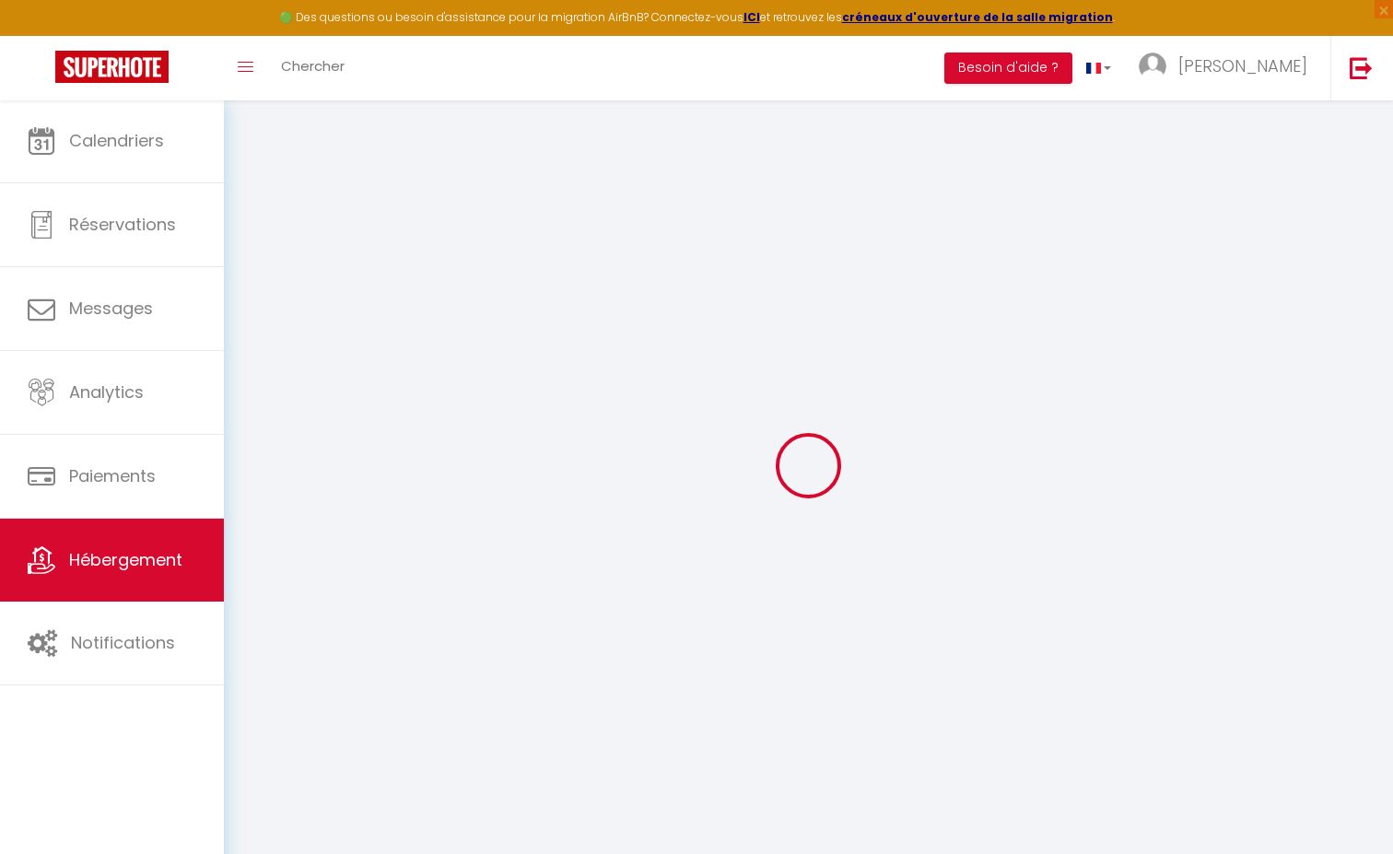
select select
checkbox input "false"
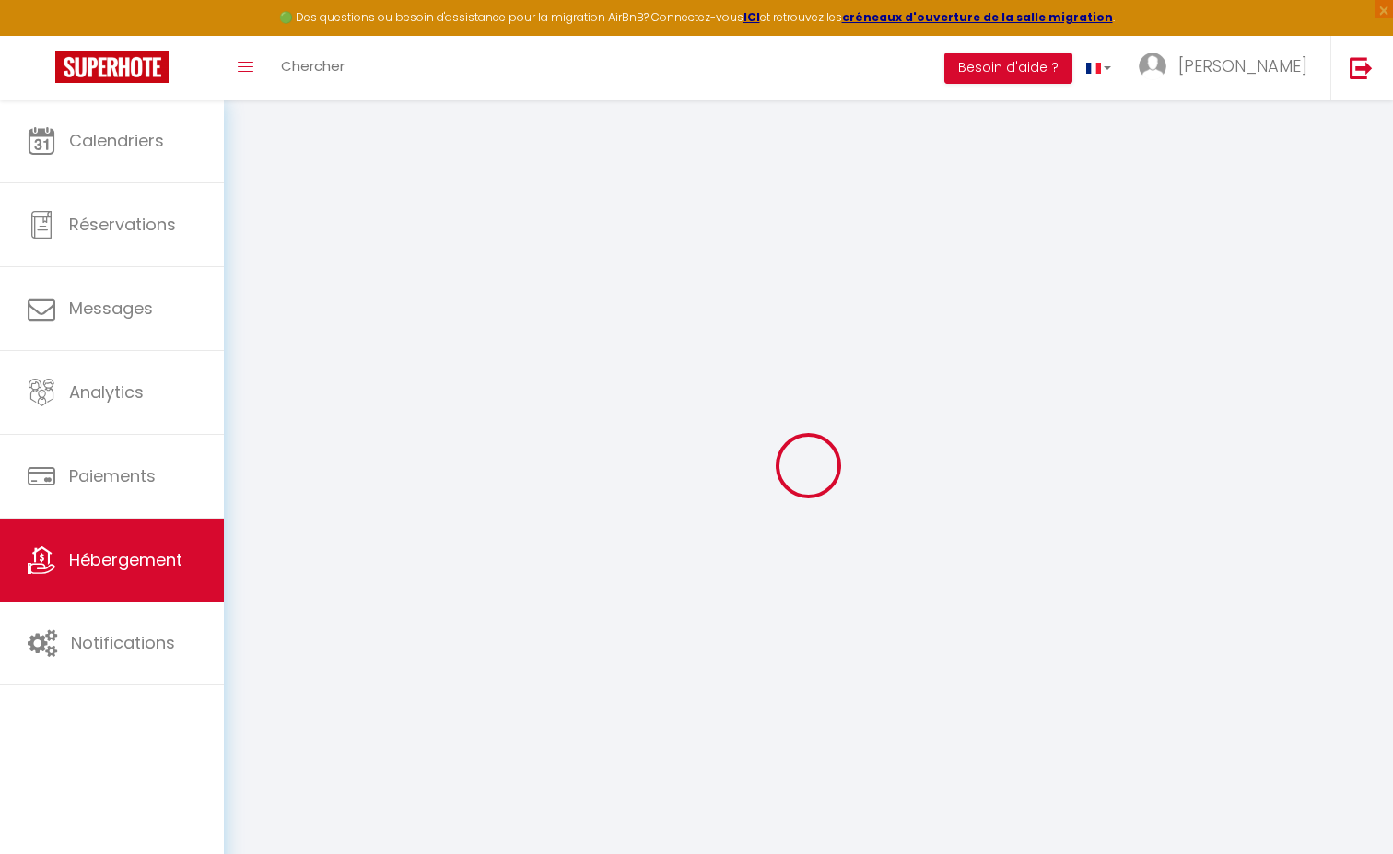
select select
checkbox input "false"
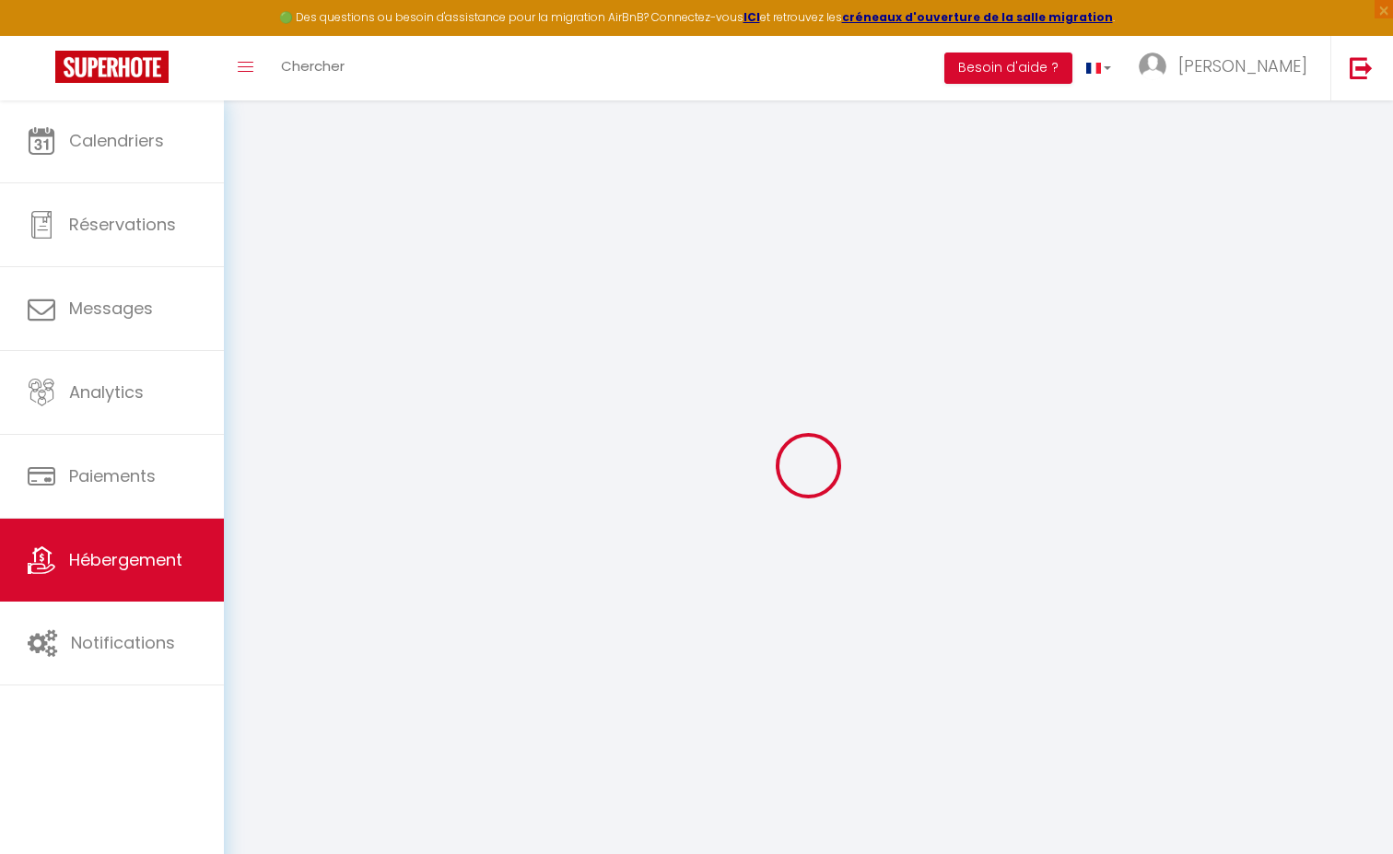
select select
checkbox input "false"
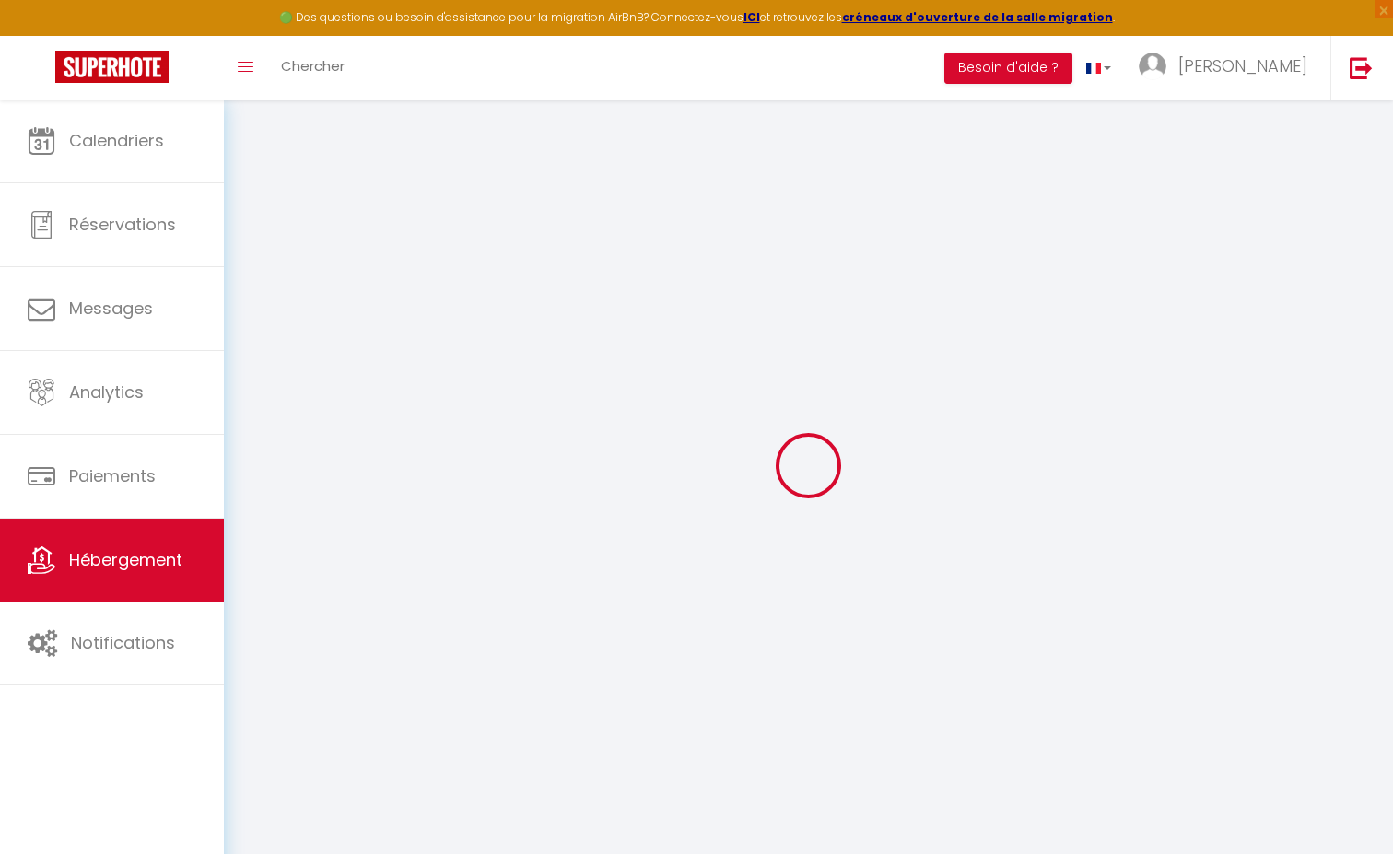
checkbox input "false"
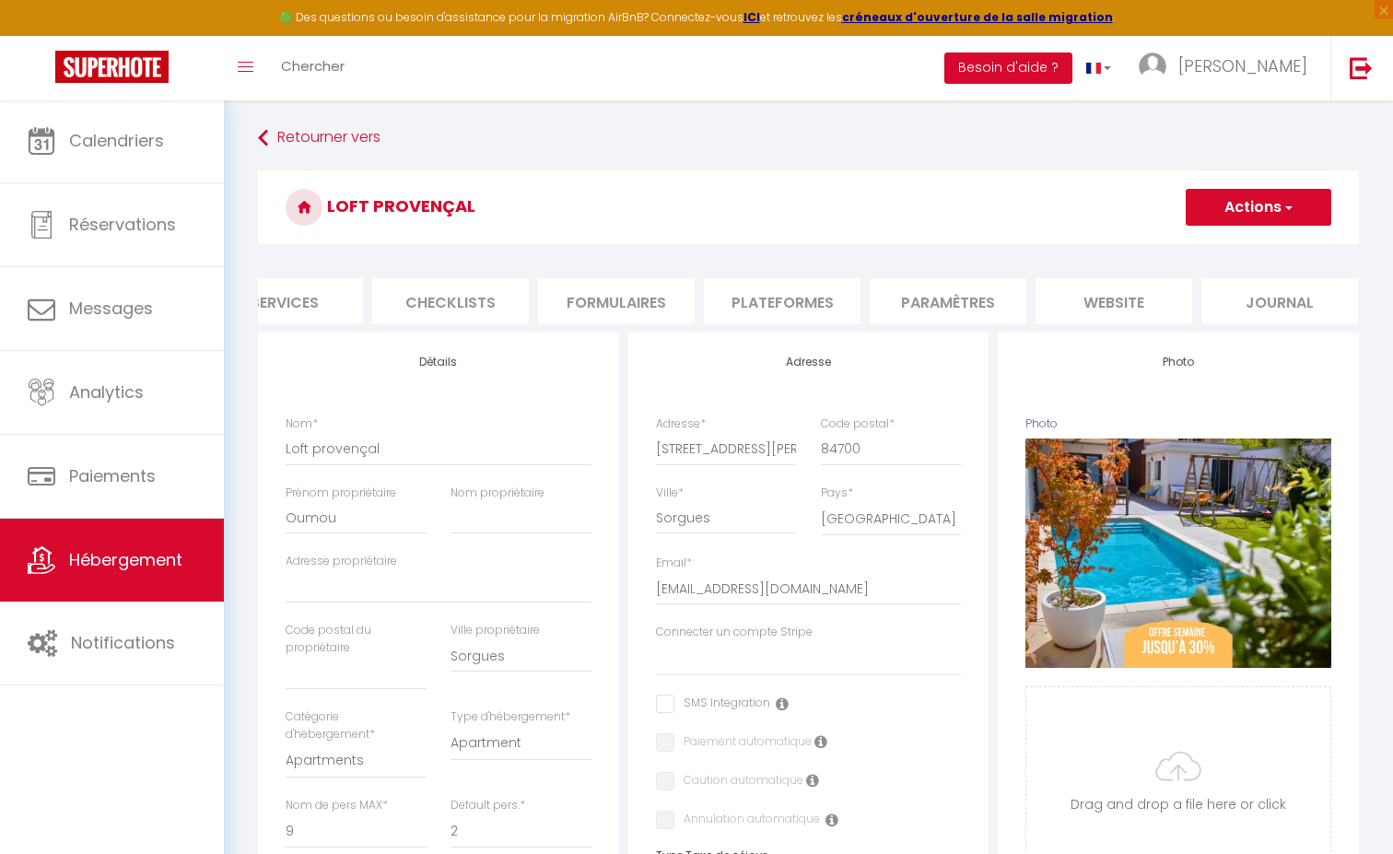
scroll to position [0, 548]
click at [764, 290] on li "Plateformes" at bounding box center [783, 300] width 157 height 45
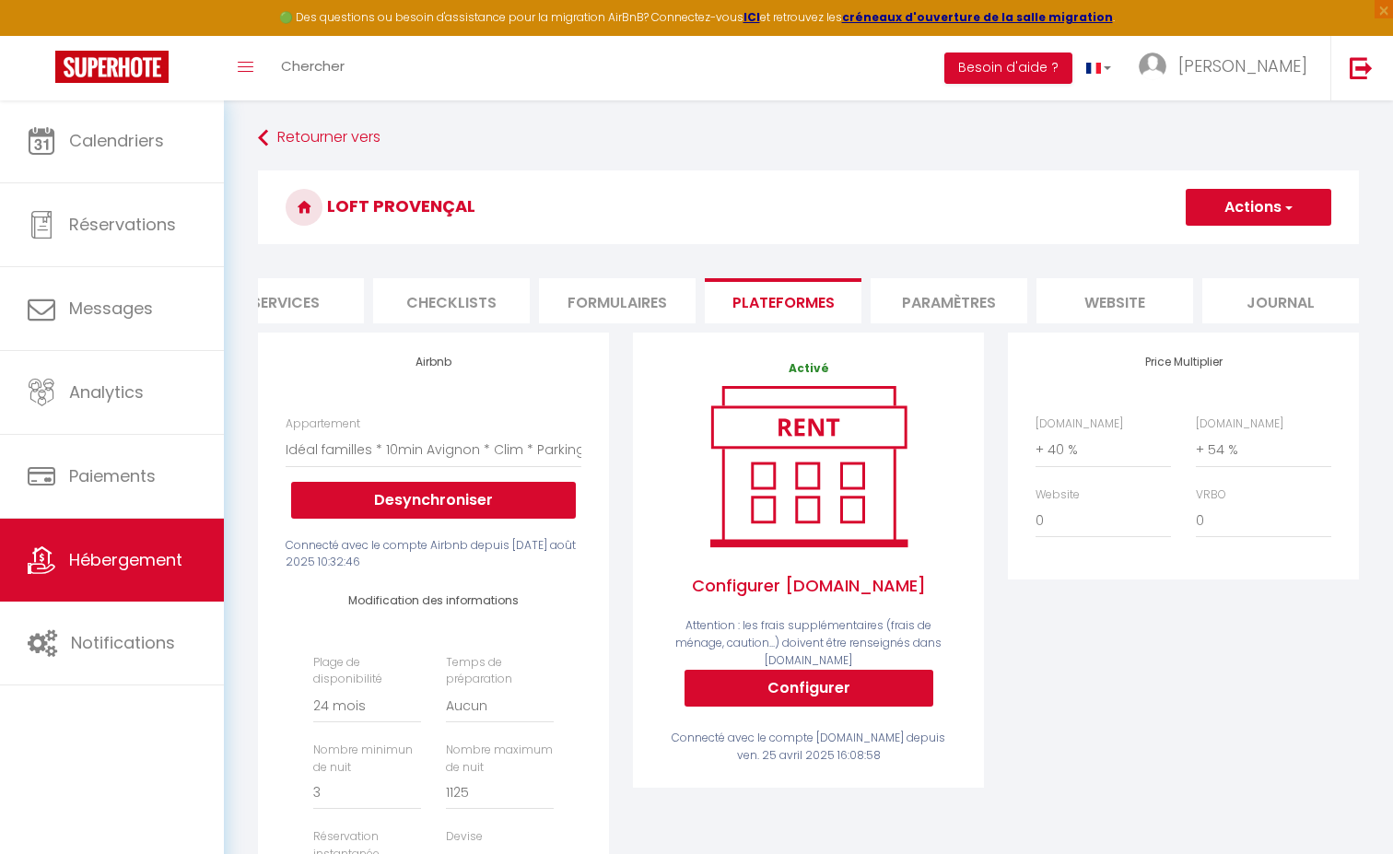
click at [951, 298] on li "Paramètres" at bounding box center [949, 300] width 157 height 45
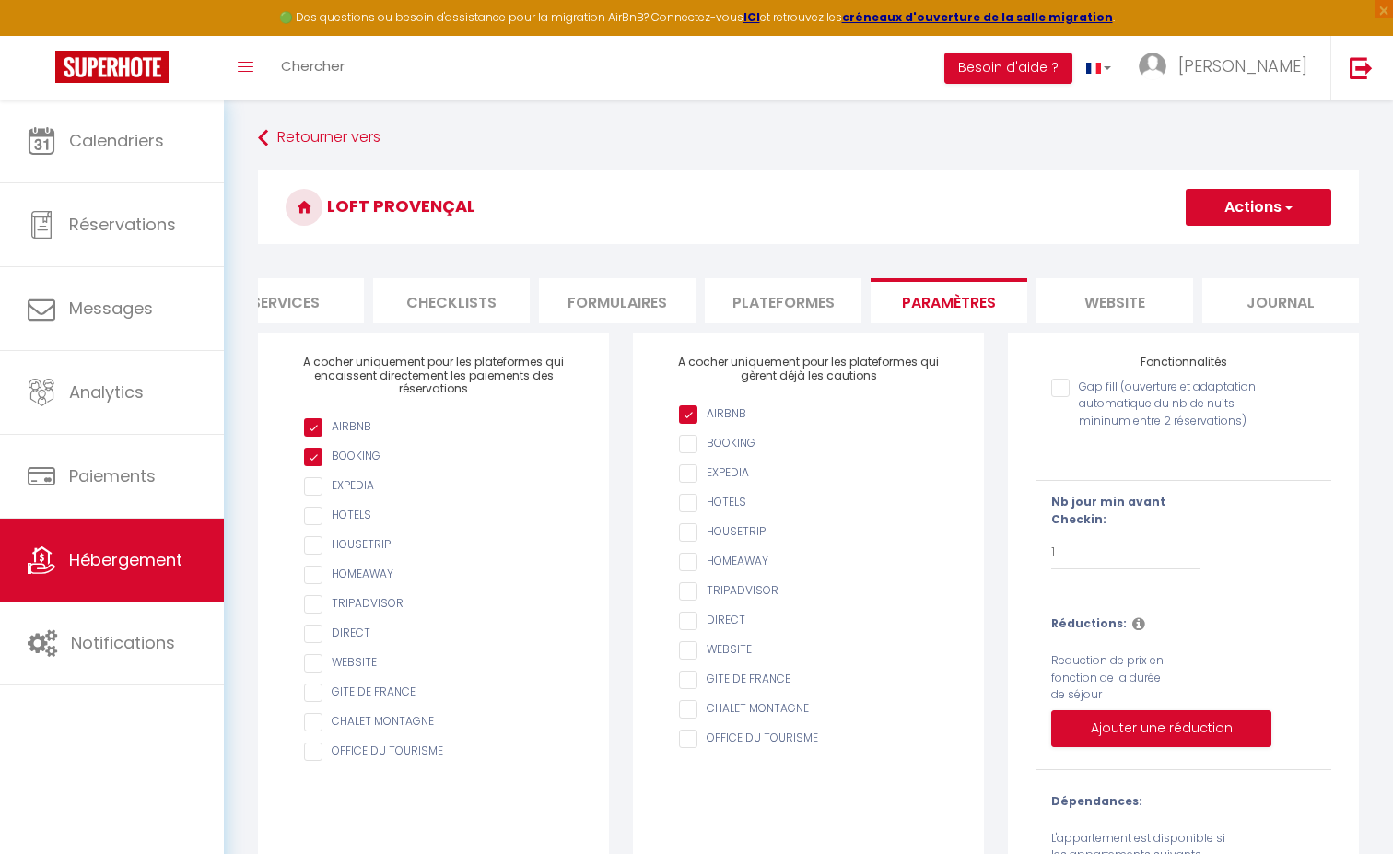
click at [798, 293] on li "Plateformes" at bounding box center [783, 300] width 157 height 45
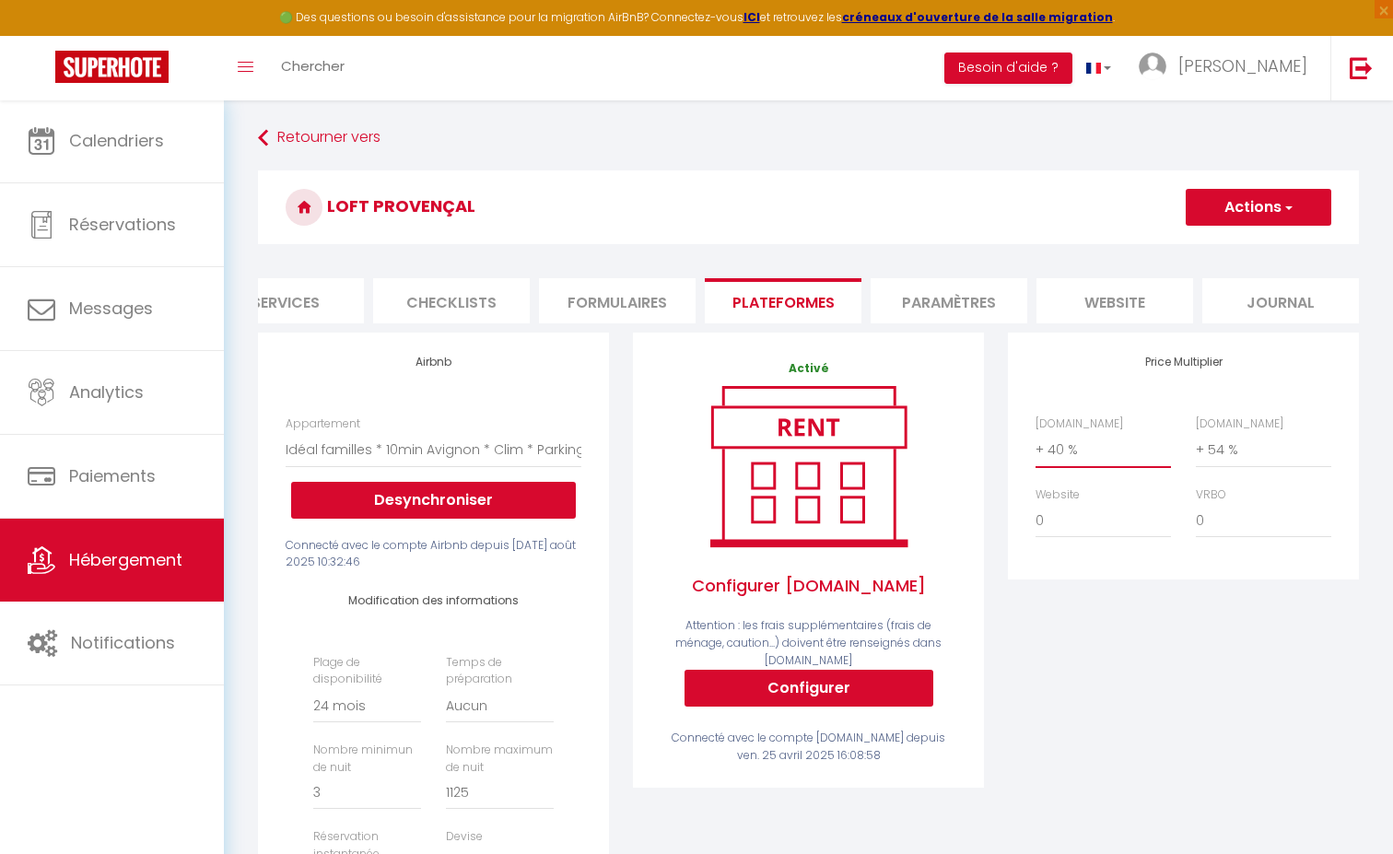
select select "+ 25 %"
click at [1280, 220] on button "Actions" at bounding box center [1259, 207] width 146 height 37
click at [1248, 253] on link "Enregistrer" at bounding box center [1258, 248] width 146 height 24
select select "-1"
select select "well_reviewed_guests"
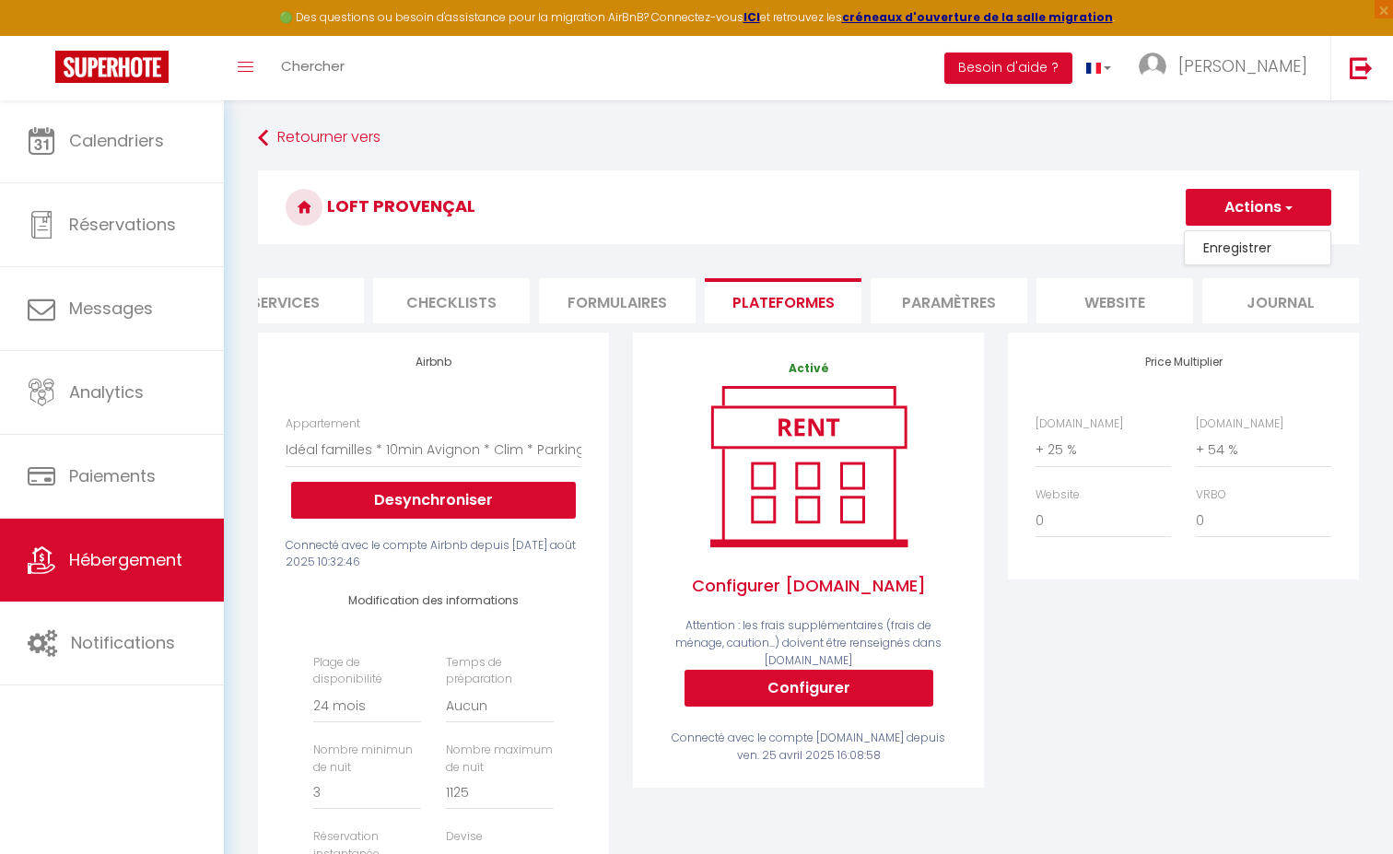
select select "EUR"
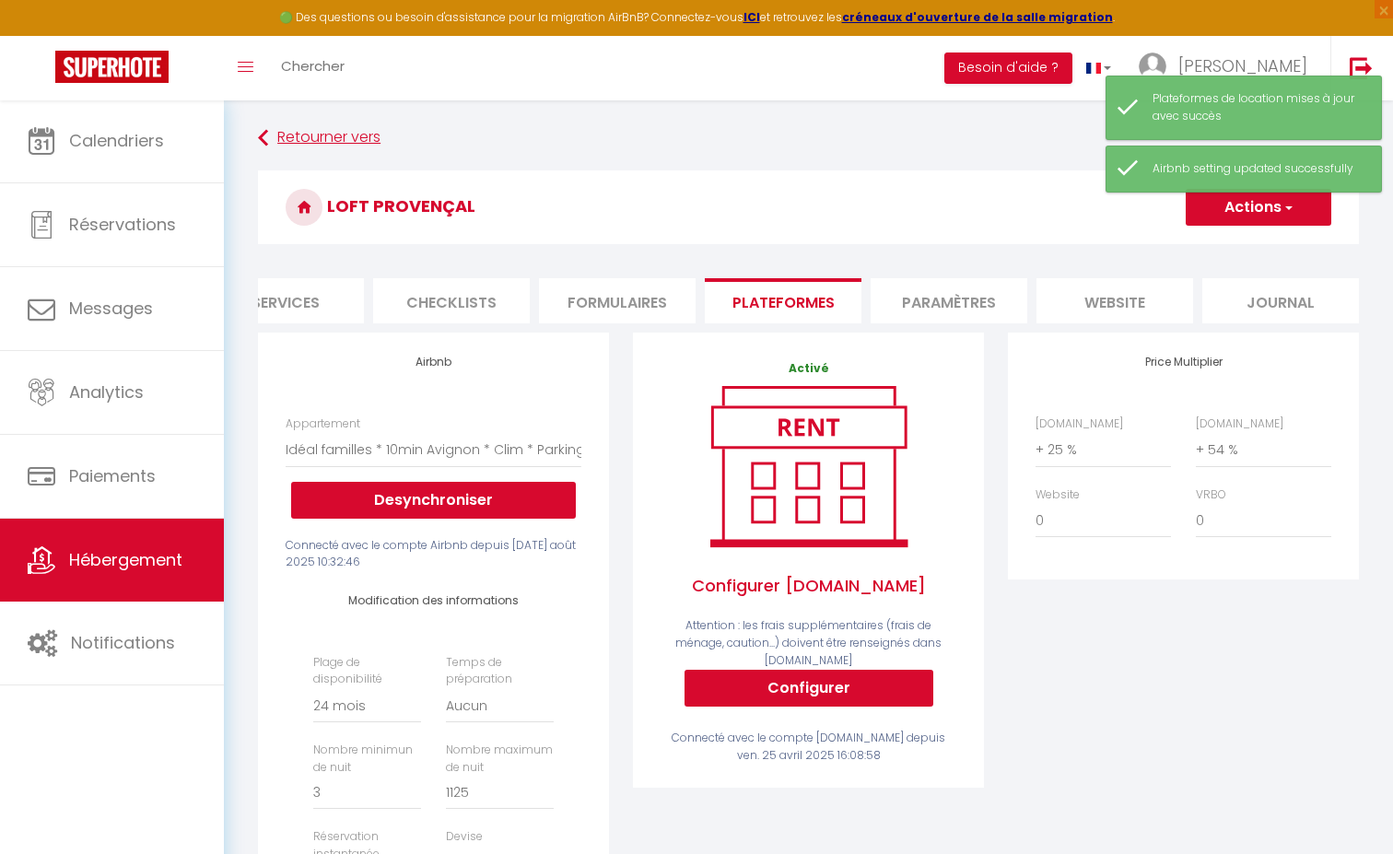
click at [315, 134] on link "Retourner vers" at bounding box center [808, 138] width 1101 height 33
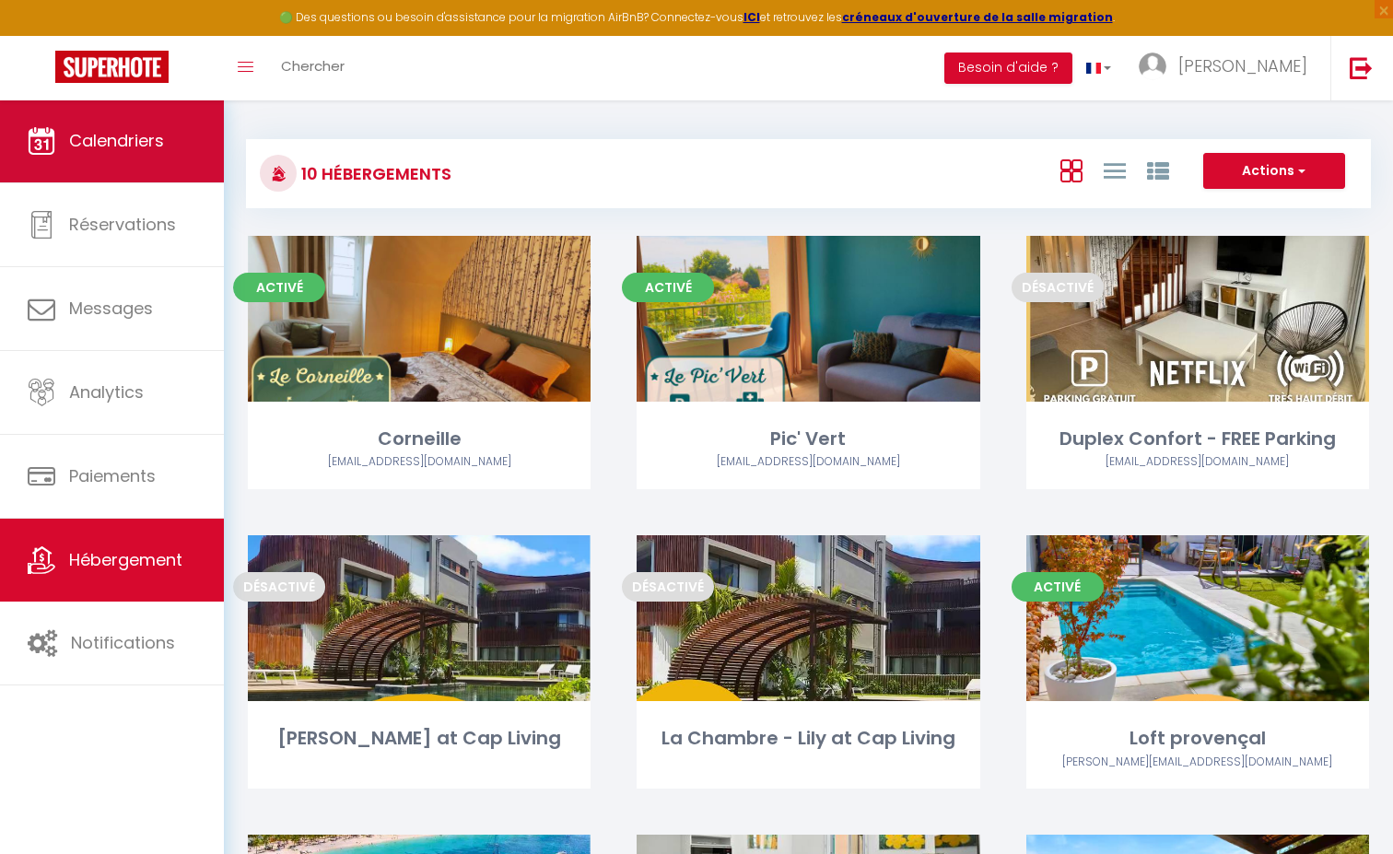
click at [168, 118] on link "Calendriers" at bounding box center [112, 140] width 224 height 83
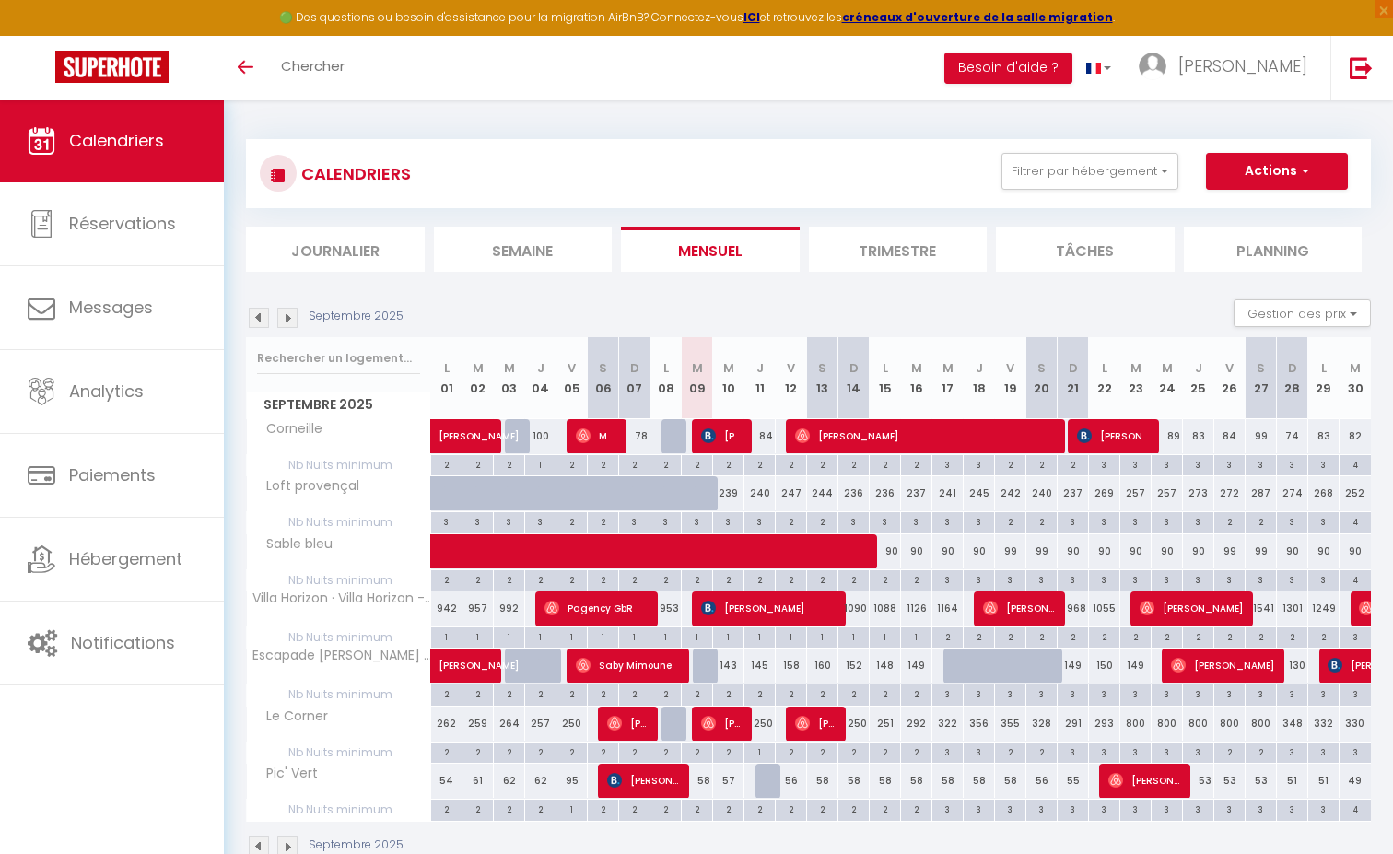
click at [634, 706] on span "[PERSON_NAME]" at bounding box center [627, 723] width 41 height 35
select select "OK"
select select "0"
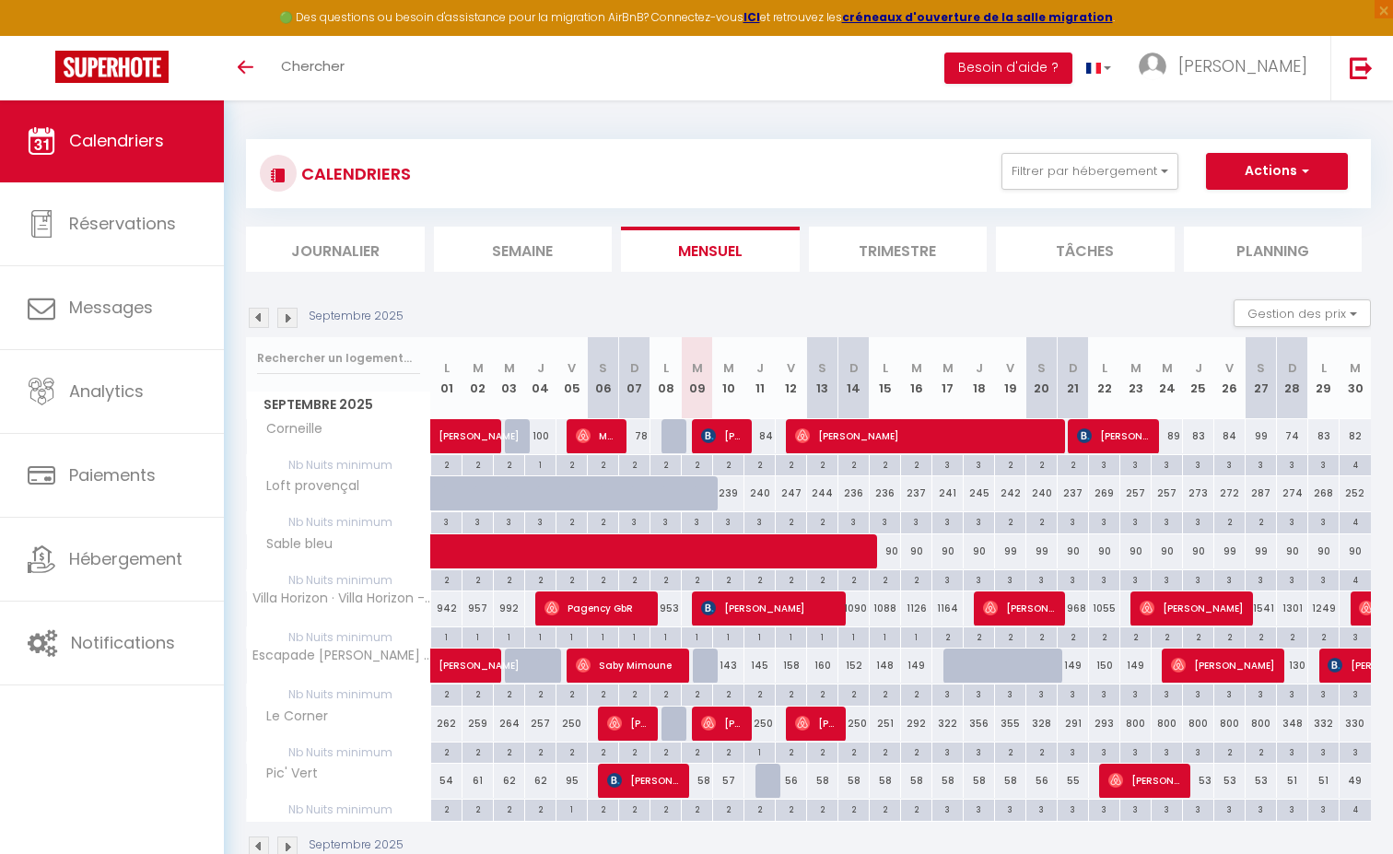
select select "1"
select select
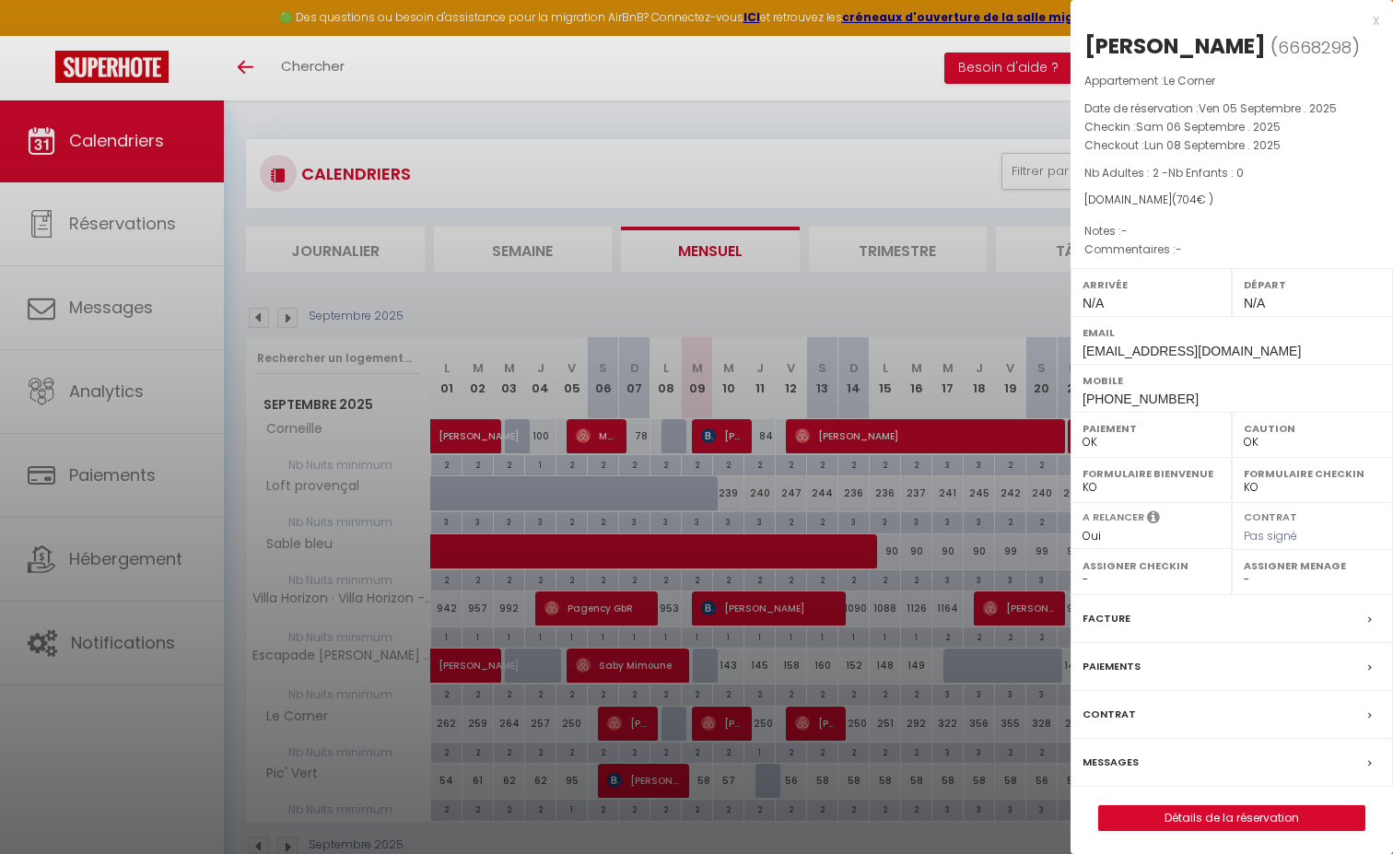
click at [812, 296] on div at bounding box center [696, 427] width 1393 height 854
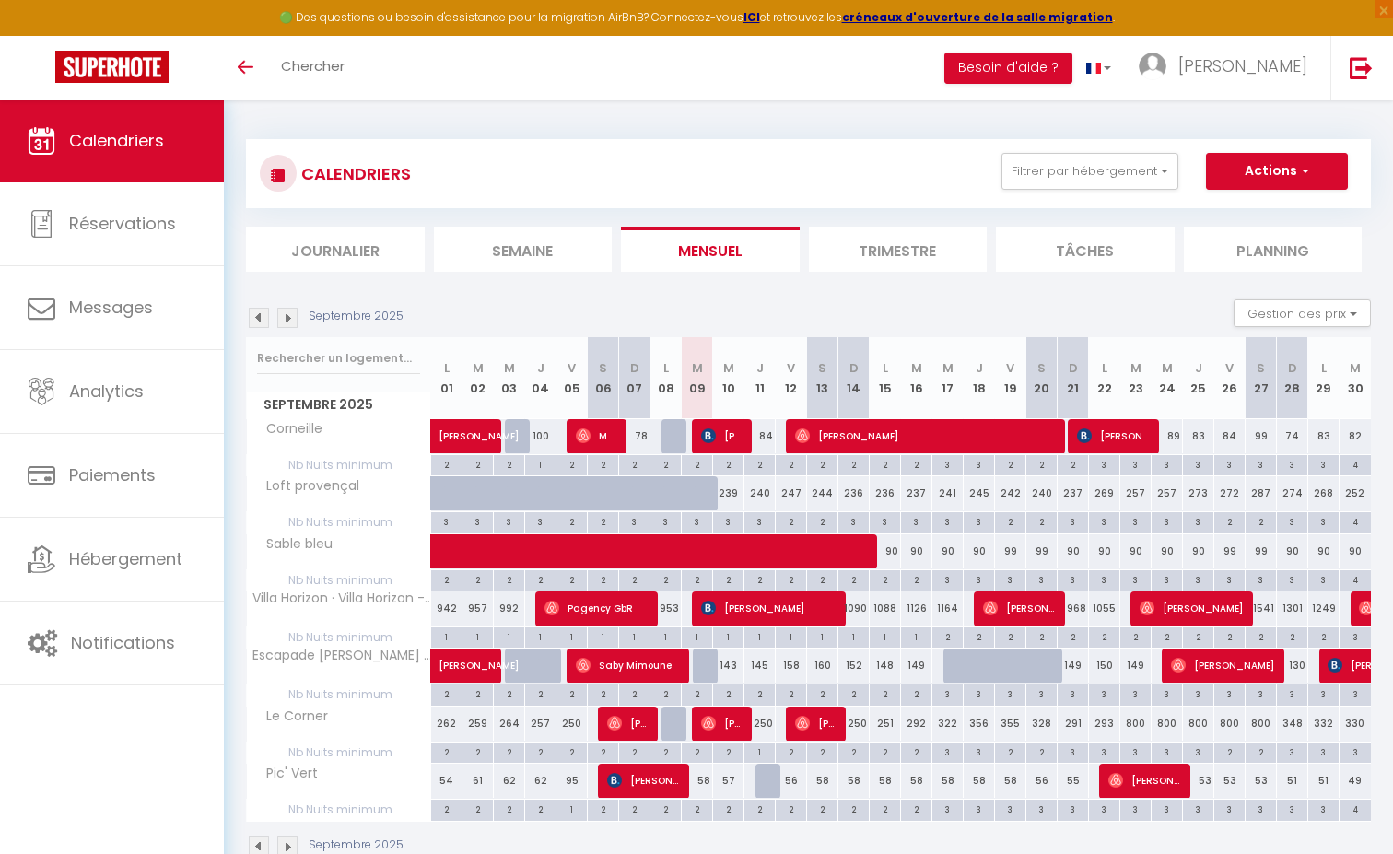
click at [260, 314] on img at bounding box center [259, 318] width 20 height 20
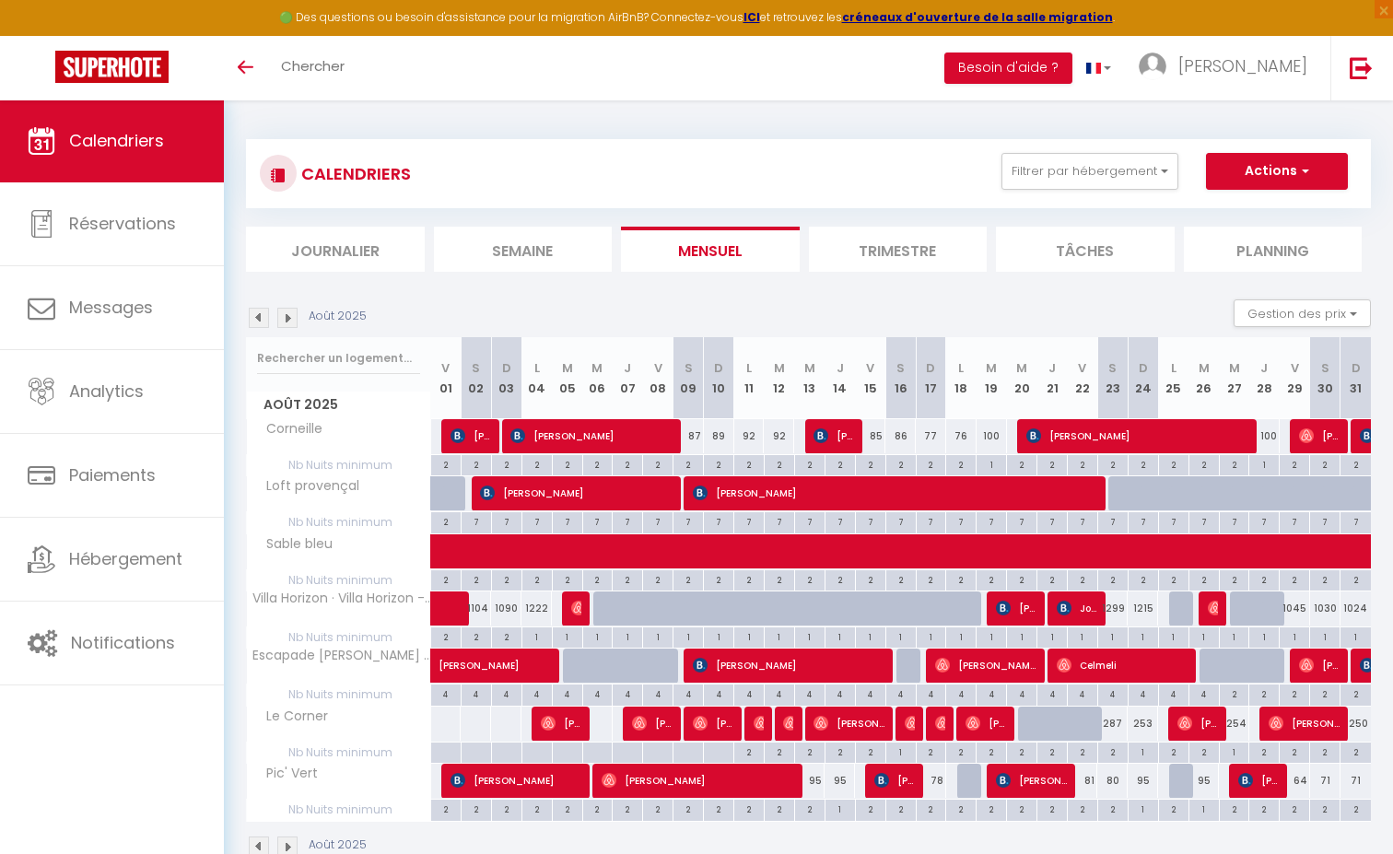
click at [288, 317] on img at bounding box center [287, 318] width 20 height 20
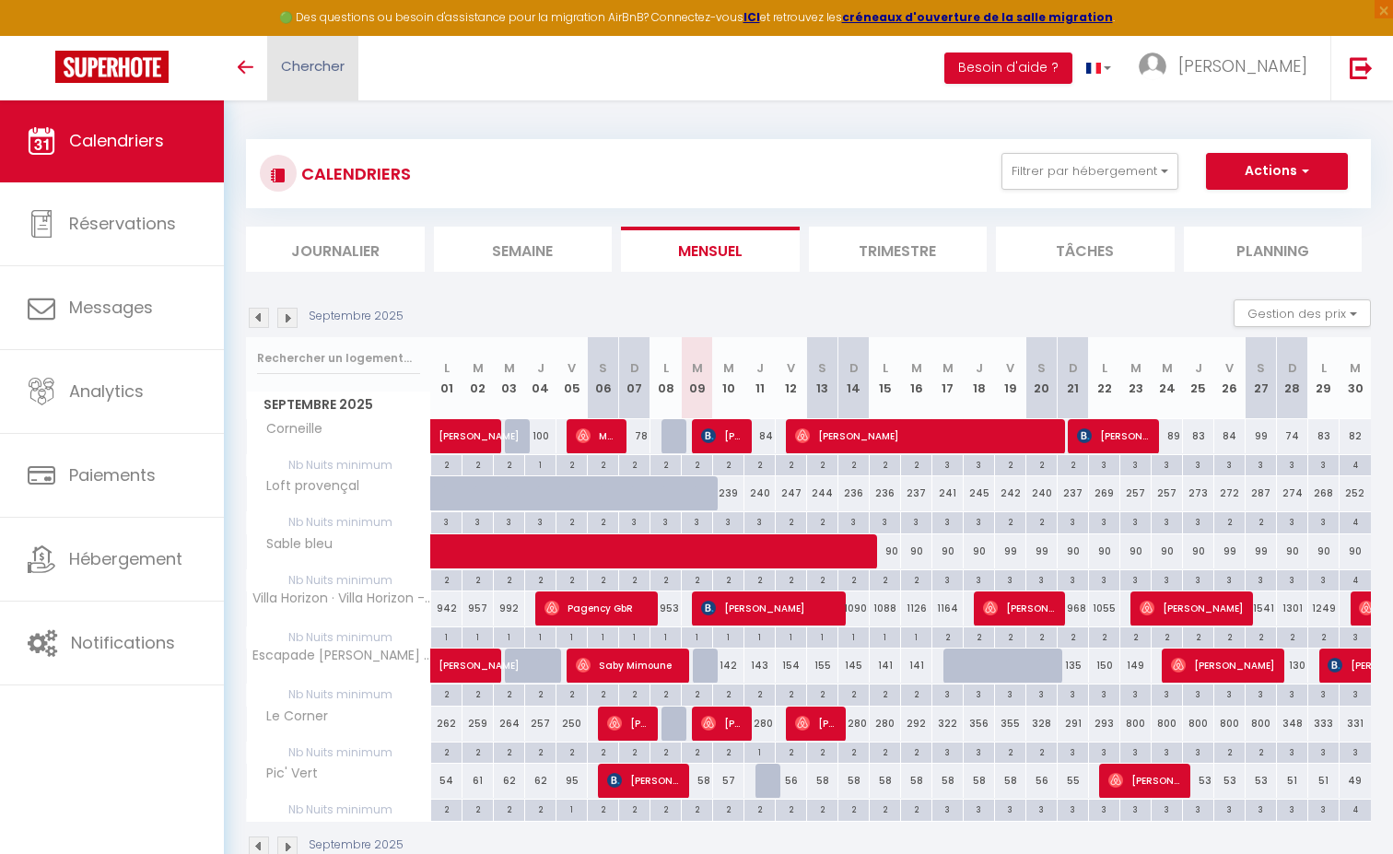
scroll to position [2, 0]
click at [1102, 2] on div "🟢 Des questions ou besoin d'assistance pour la migration AirBnB? Connectez-vous…" at bounding box center [696, 18] width 1393 height 36
